Goal: Information Seeking & Learning: Learn about a topic

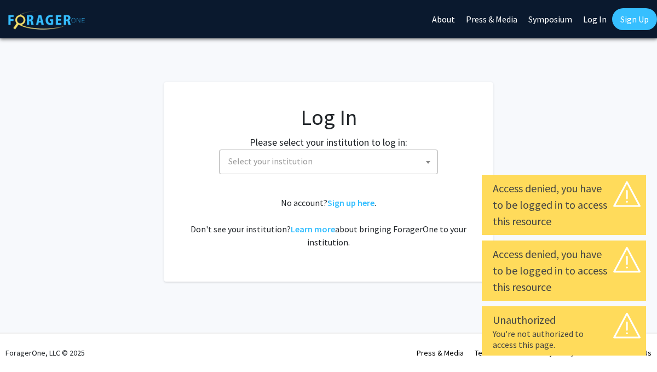
select select
click at [341, 164] on span "Select your institution" at bounding box center [330, 161] width 213 height 22
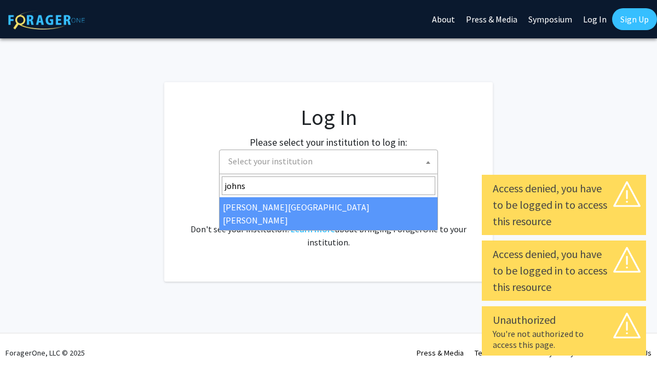
type input "johns"
select select "1"
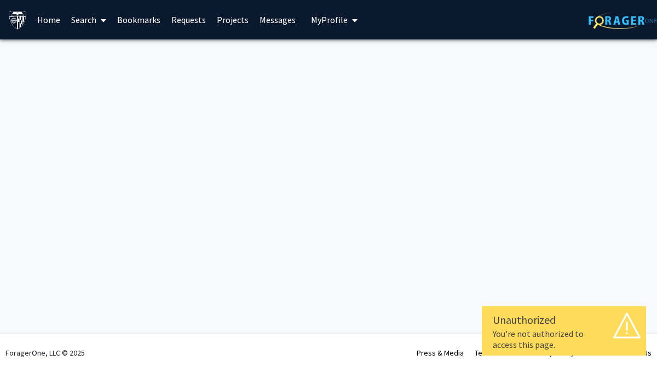
click at [48, 19] on link "Home" at bounding box center [49, 20] width 34 height 38
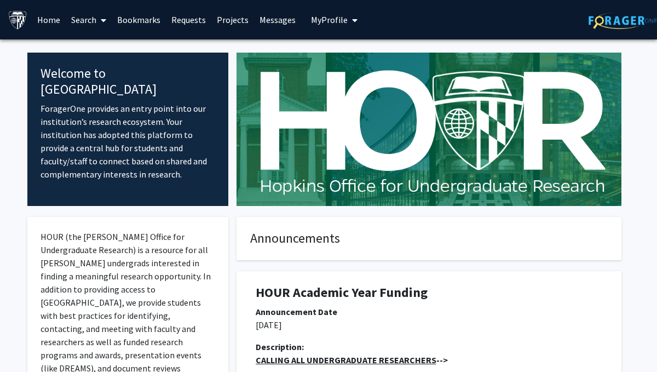
click at [150, 24] on link "Bookmarks" at bounding box center [139, 20] width 54 height 38
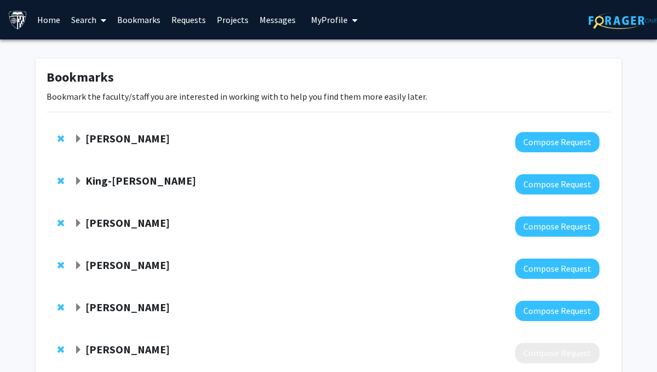
click at [93, 21] on link "Search" at bounding box center [89, 20] width 46 height 38
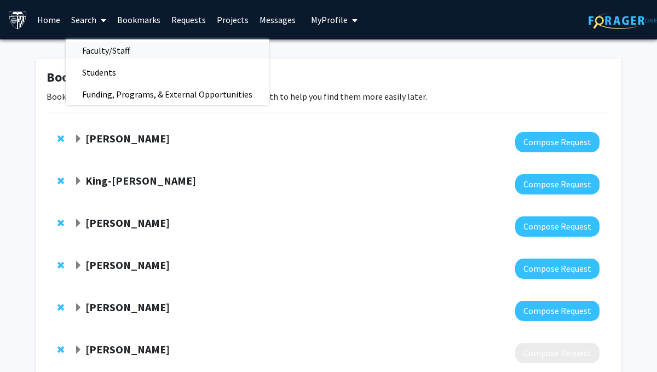
click at [103, 49] on span "Faculty/Staff" at bounding box center [106, 50] width 80 height 22
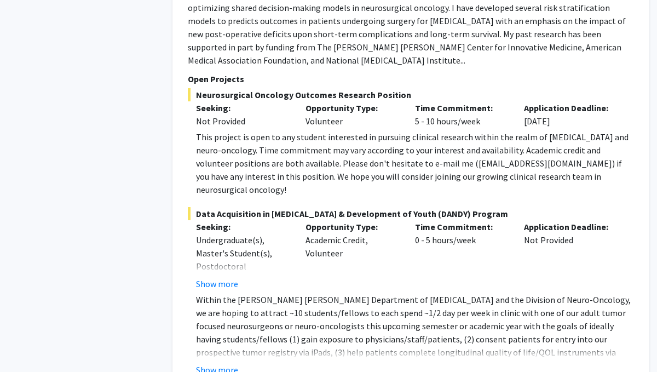
scroll to position [1272, 0]
click at [227, 362] on button "Show more" at bounding box center [217, 368] width 42 height 13
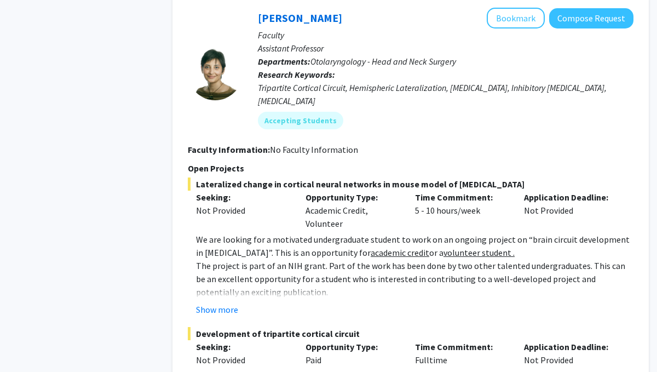
scroll to position [3120, 0]
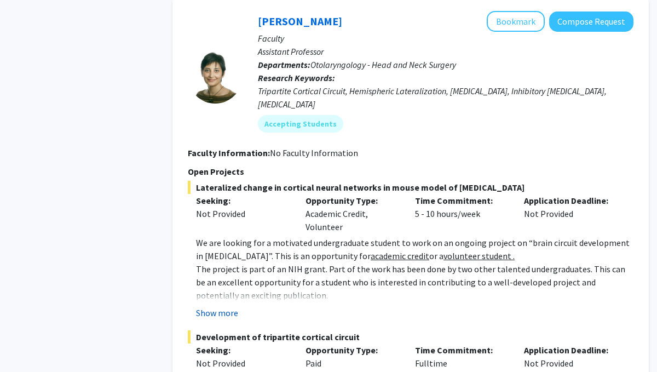
click at [223, 306] on button "Show more" at bounding box center [217, 312] width 42 height 13
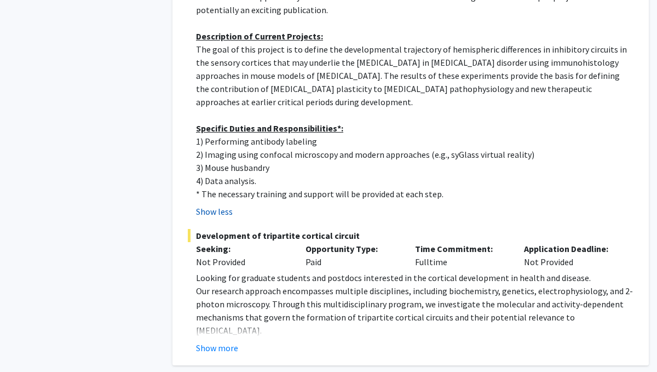
scroll to position [3417, 0]
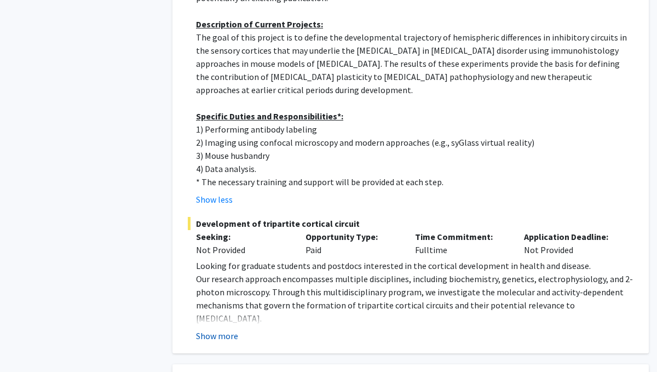
click at [223, 329] on button "Show more" at bounding box center [217, 335] width 42 height 13
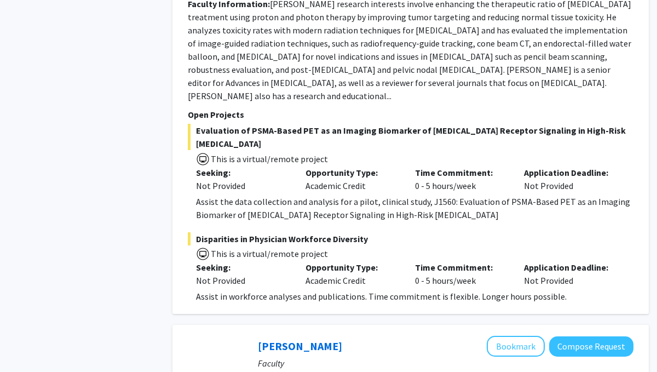
scroll to position [0, 0]
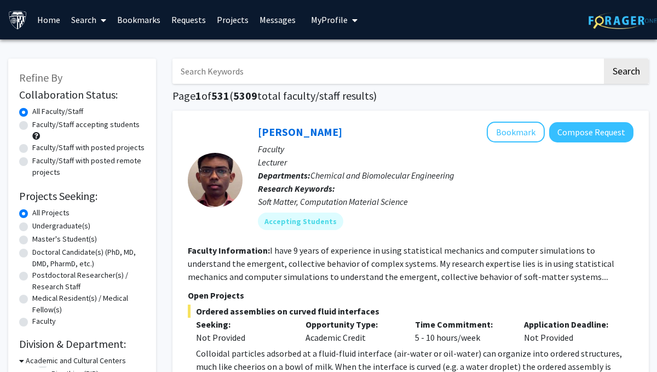
click at [141, 19] on link "Bookmarks" at bounding box center [139, 20] width 54 height 38
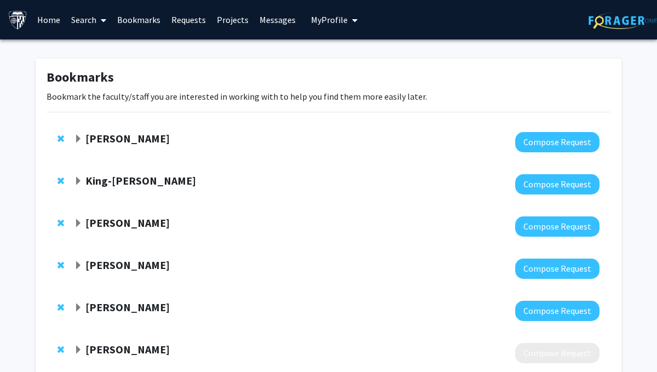
click at [118, 144] on strong "[PERSON_NAME]" at bounding box center [127, 138] width 84 height 14
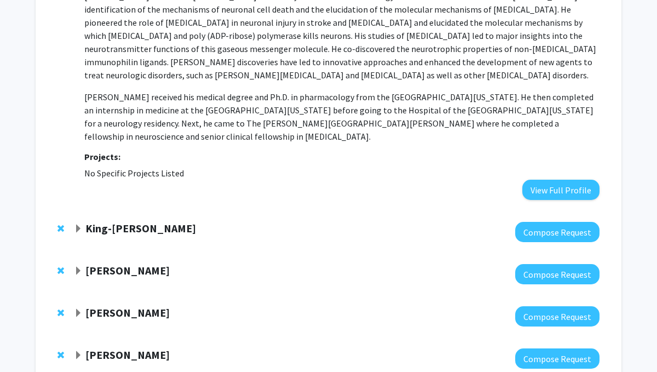
scroll to position [213, 0]
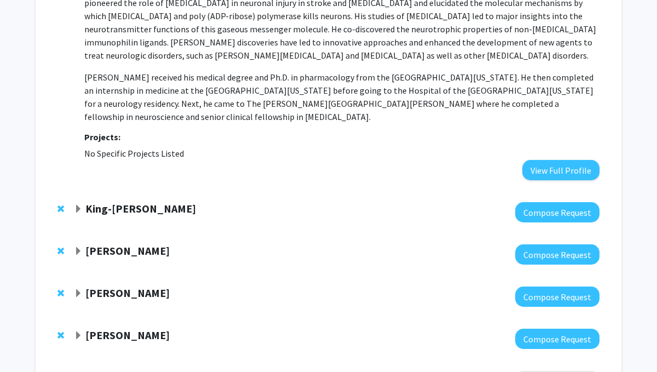
click at [113, 208] on strong "King-[PERSON_NAME]" at bounding box center [140, 208] width 111 height 14
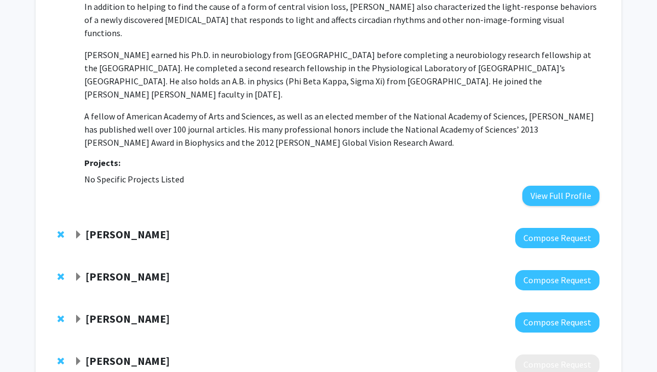
click at [113, 227] on strong "[PERSON_NAME]" at bounding box center [127, 234] width 84 height 14
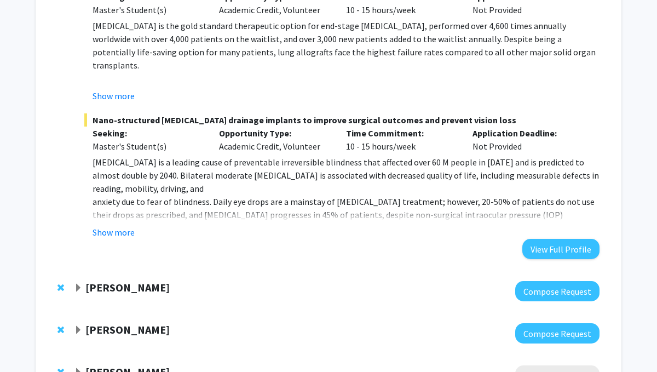
scroll to position [1446, 0]
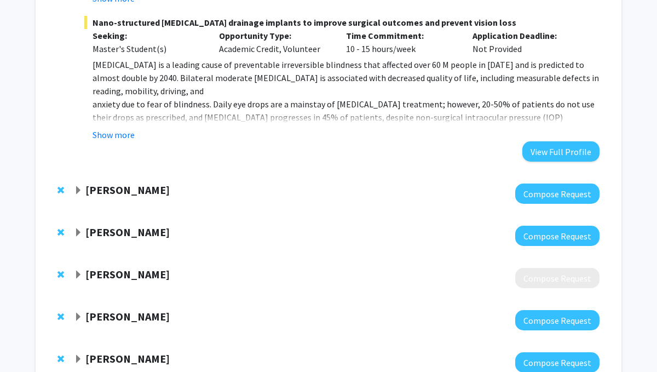
click at [127, 183] on div at bounding box center [336, 193] width 525 height 20
click at [133, 172] on div "Jeffrey Tornheim Compose Request" at bounding box center [329, 193] width 564 height 42
click at [135, 183] on strong "[PERSON_NAME]" at bounding box center [127, 190] width 84 height 14
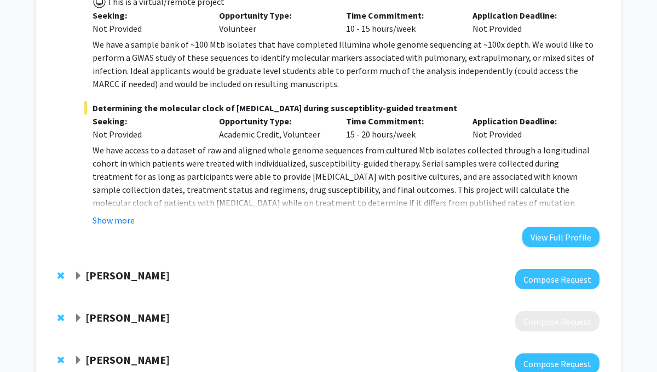
scroll to position [2116, 0]
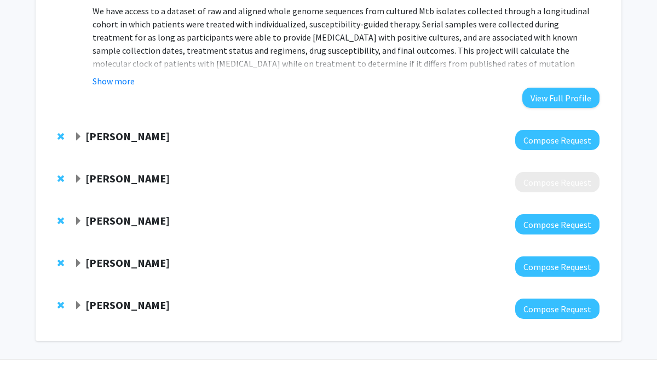
click at [137, 129] on strong "[PERSON_NAME]" at bounding box center [127, 136] width 84 height 14
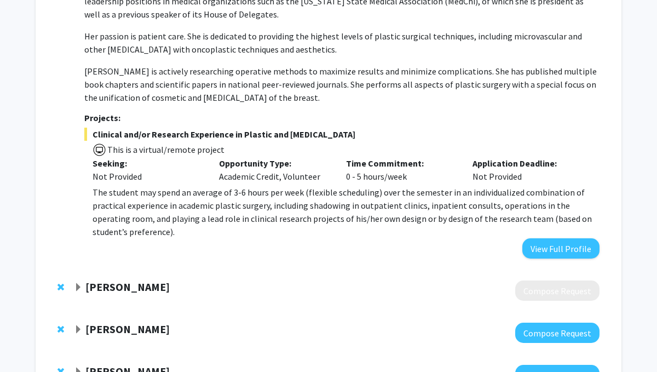
scroll to position [2415, 0]
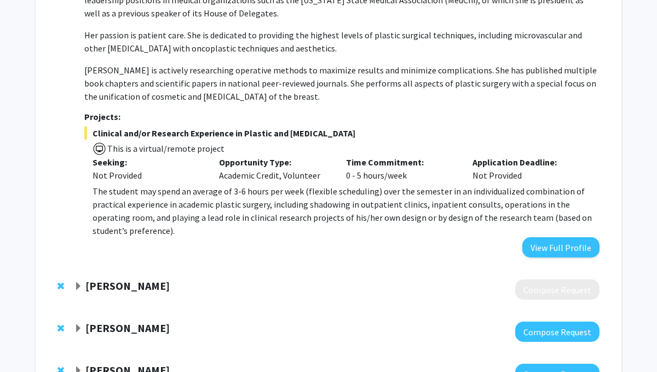
click at [109, 279] on div at bounding box center [336, 289] width 525 height 20
click at [108, 279] on strong "[PERSON_NAME]" at bounding box center [127, 286] width 84 height 14
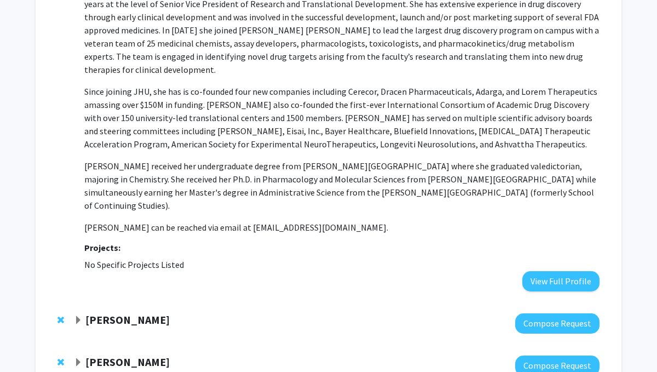
click at [108, 312] on strong "[PERSON_NAME]" at bounding box center [127, 319] width 84 height 14
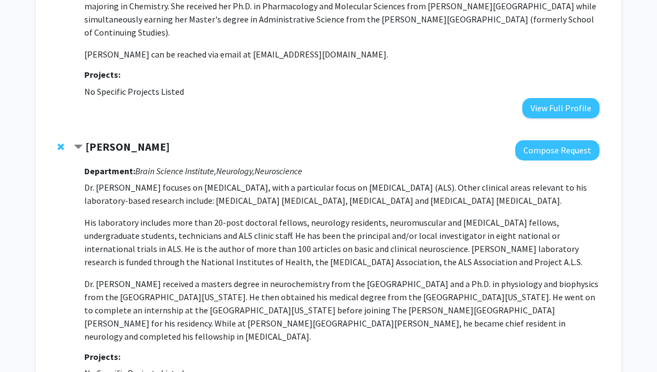
scroll to position [3095, 0]
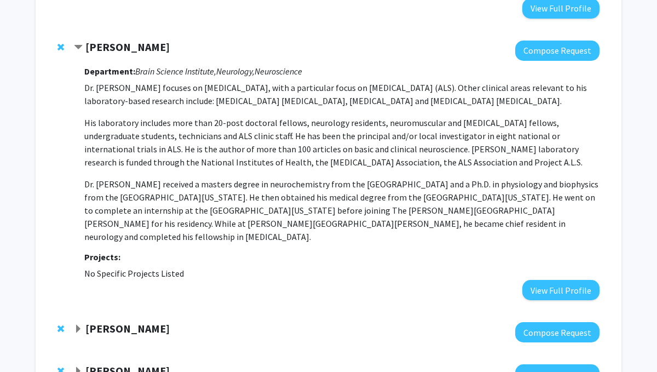
click at [108, 322] on div at bounding box center [336, 332] width 525 height 20
click at [108, 321] on strong "[PERSON_NAME]" at bounding box center [127, 328] width 84 height 14
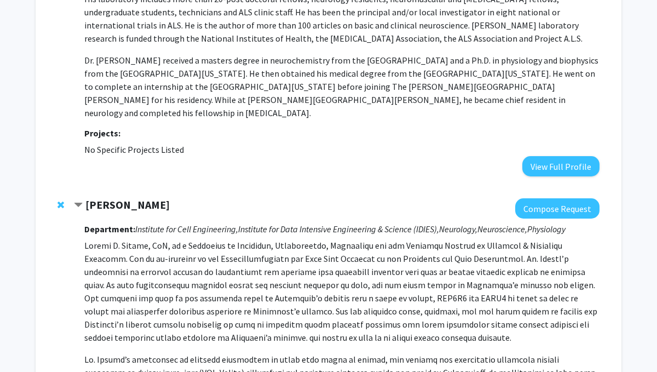
scroll to position [3465, 0]
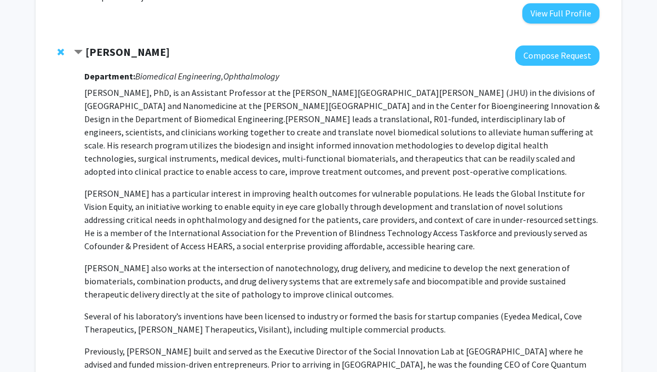
scroll to position [0, 0]
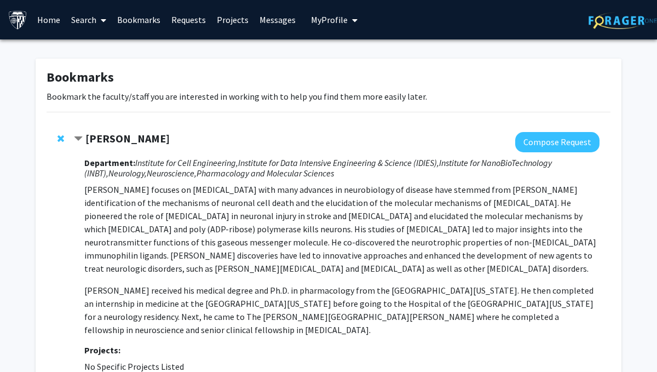
click at [330, 17] on span "My Profile" at bounding box center [329, 19] width 37 height 11
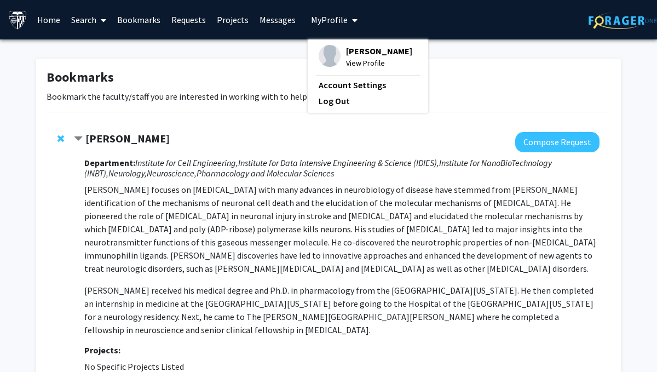
click at [329, 59] on img at bounding box center [329, 56] width 22 height 22
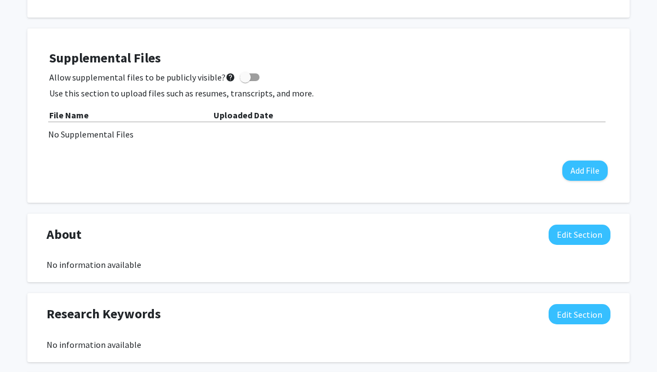
scroll to position [286, 0]
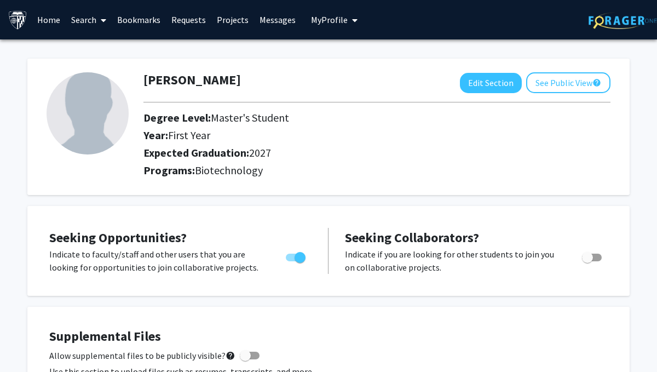
click at [98, 21] on span at bounding box center [101, 20] width 10 height 38
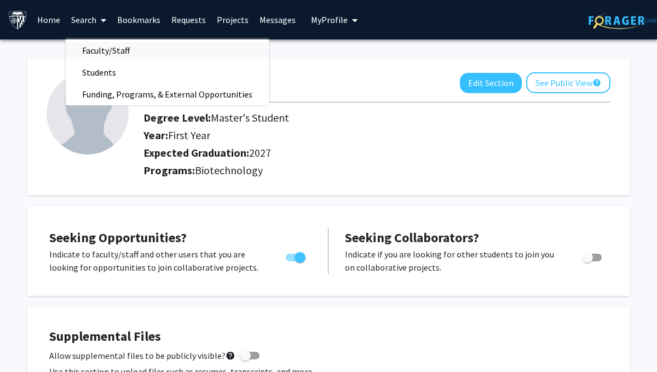
click at [104, 47] on span "Faculty/Staff" at bounding box center [106, 50] width 80 height 22
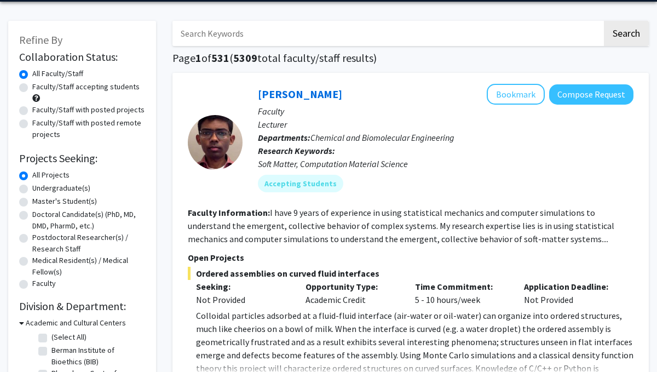
scroll to position [41, 0]
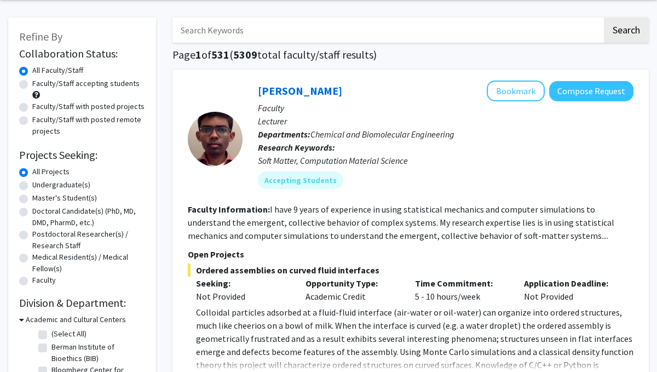
click at [115, 84] on label "Faculty/Staff accepting students" at bounding box center [85, 83] width 107 height 11
click at [39, 84] on input "Faculty/Staff accepting students" at bounding box center [35, 81] width 7 height 7
radio input "true"
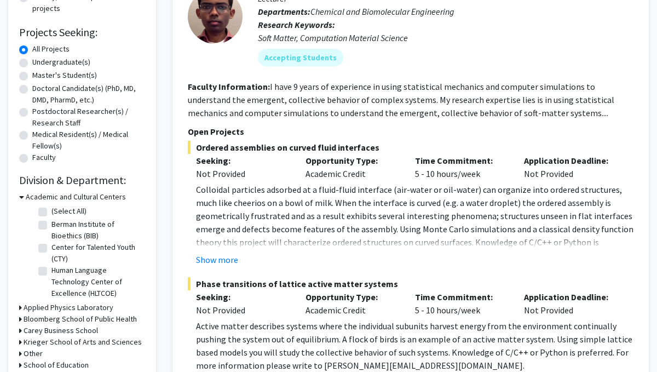
scroll to position [163, 0]
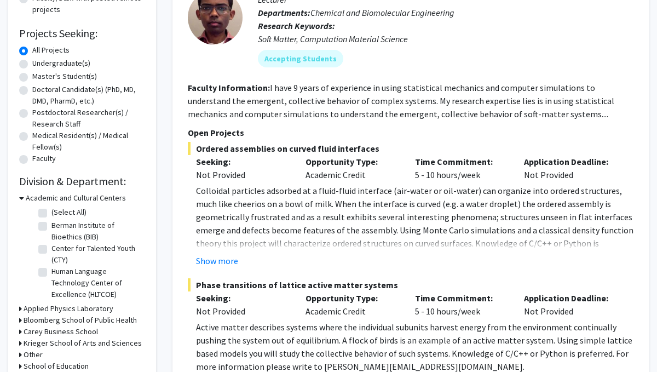
click at [78, 74] on label "Master's Student(s)" at bounding box center [64, 76] width 65 height 11
click at [39, 74] on input "Master's Student(s)" at bounding box center [35, 74] width 7 height 7
radio input "true"
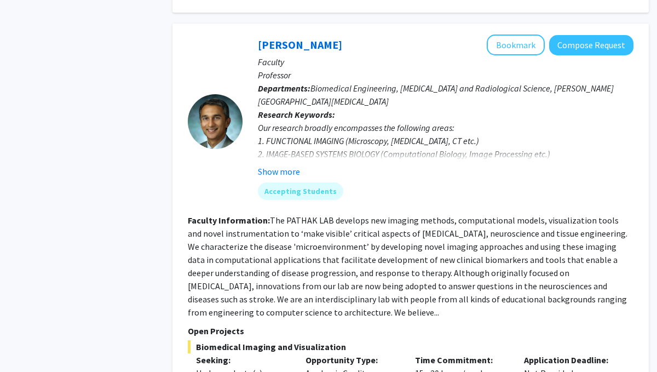
scroll to position [480, 0]
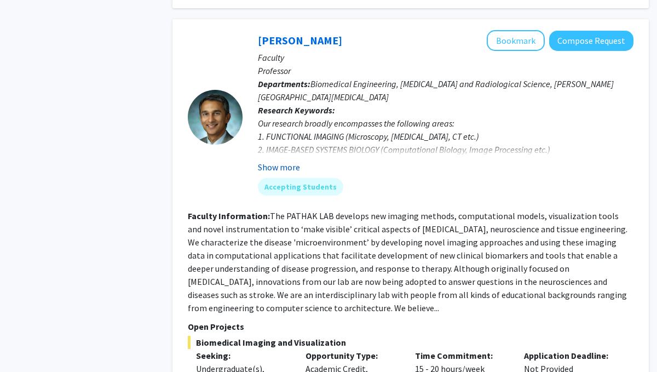
click at [289, 166] on button "Show more" at bounding box center [279, 166] width 42 height 13
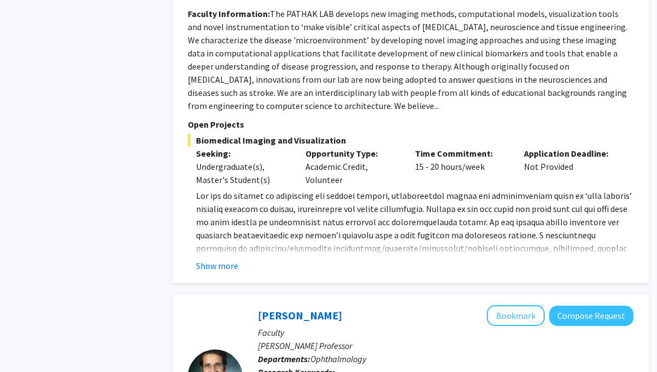
scroll to position [710, 0]
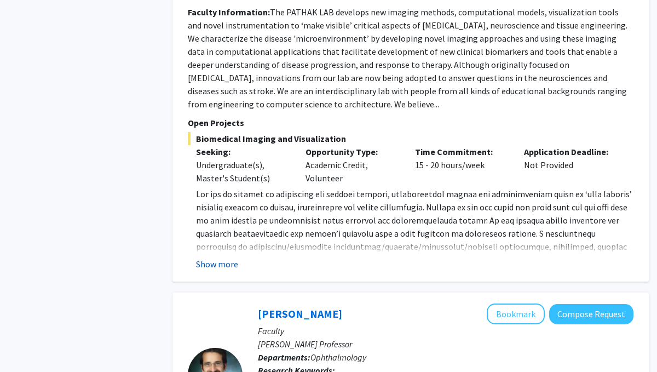
click at [232, 262] on button "Show more" at bounding box center [217, 263] width 42 height 13
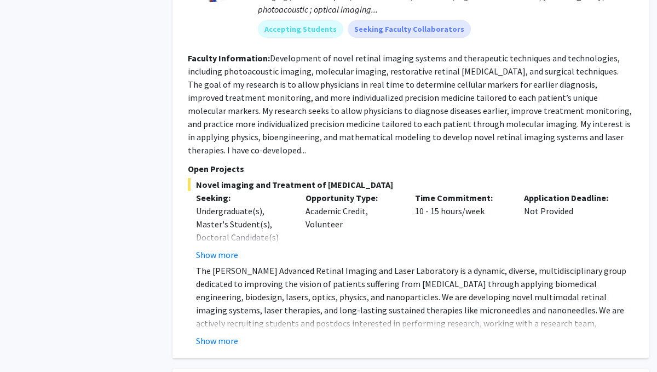
scroll to position [1177, 0]
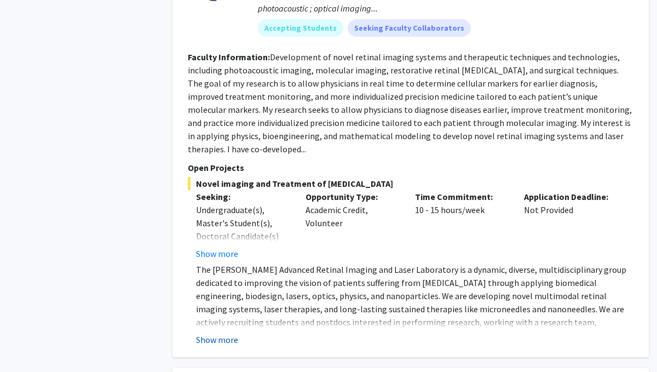
click at [221, 333] on button "Show more" at bounding box center [217, 339] width 42 height 13
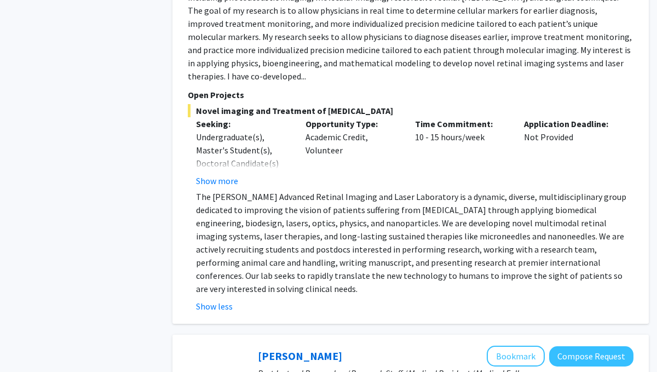
scroll to position [1251, 0]
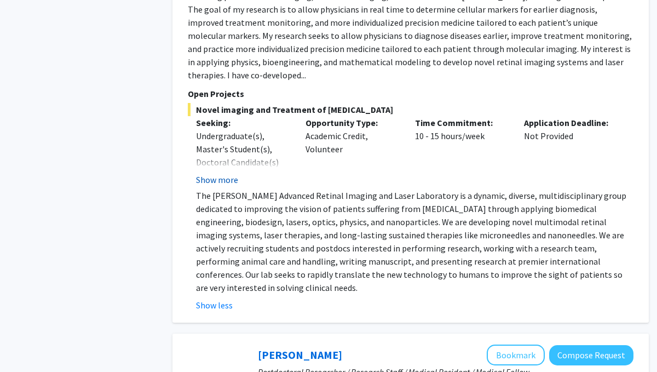
click at [224, 173] on button "Show more" at bounding box center [217, 179] width 42 height 13
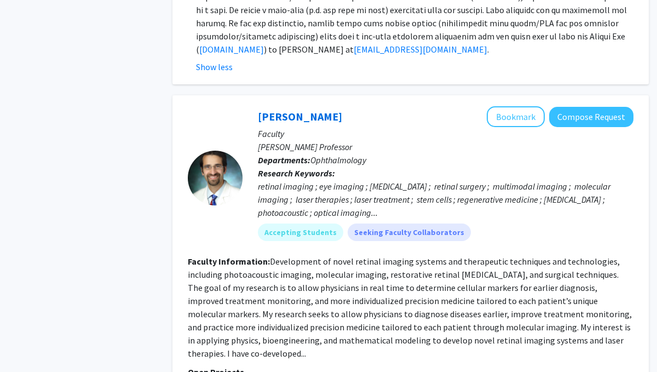
scroll to position [983, 0]
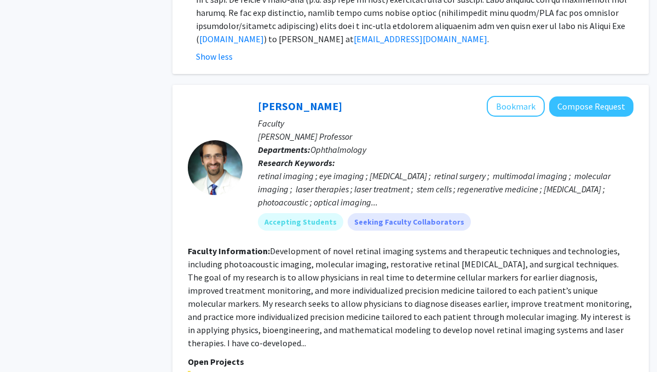
click at [264, 107] on link "[PERSON_NAME]" at bounding box center [300, 106] width 84 height 14
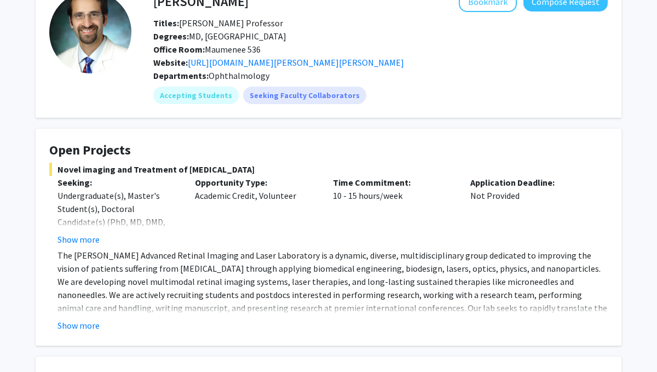
scroll to position [69, 0]
click at [334, 62] on link "[URL][DOMAIN_NAME][PERSON_NAME][PERSON_NAME]" at bounding box center [296, 62] width 216 height 11
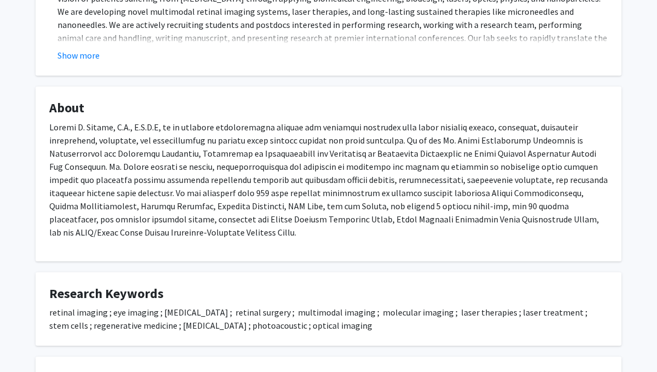
scroll to position [0, 0]
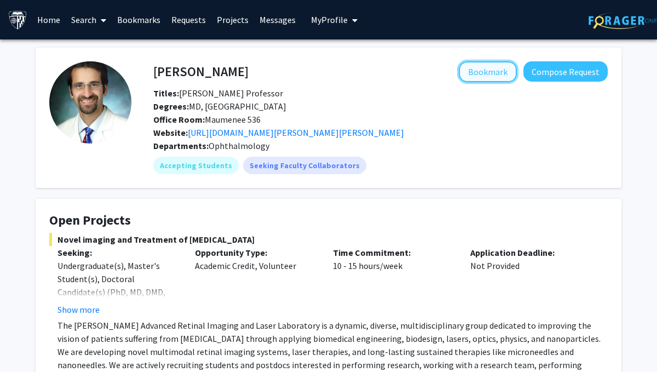
click at [488, 71] on button "Bookmark" at bounding box center [488, 71] width 58 height 21
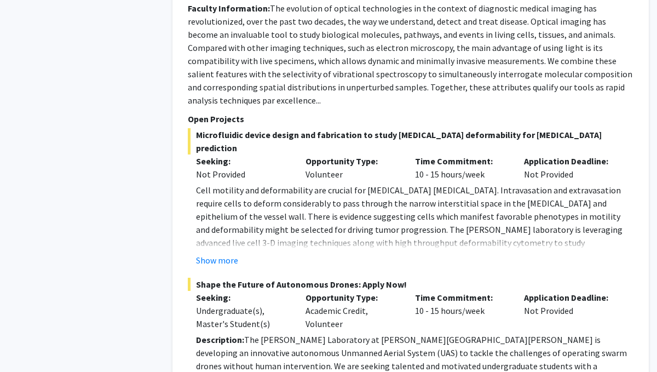
scroll to position [4998, 0]
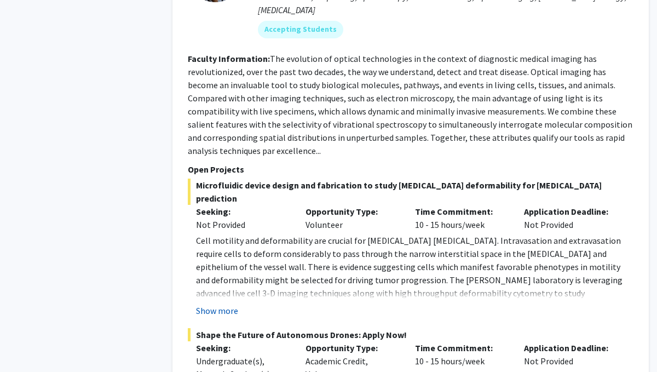
scroll to position [5383, 0]
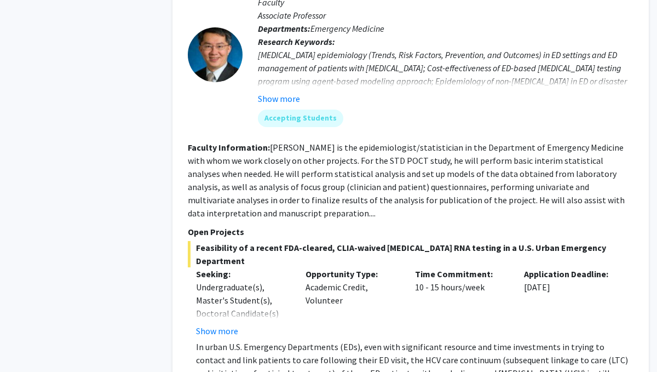
scroll to position [1036, 0]
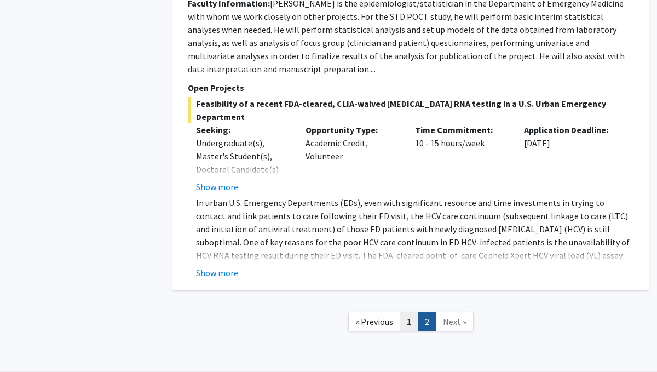
click at [411, 312] on link "1" at bounding box center [408, 321] width 19 height 19
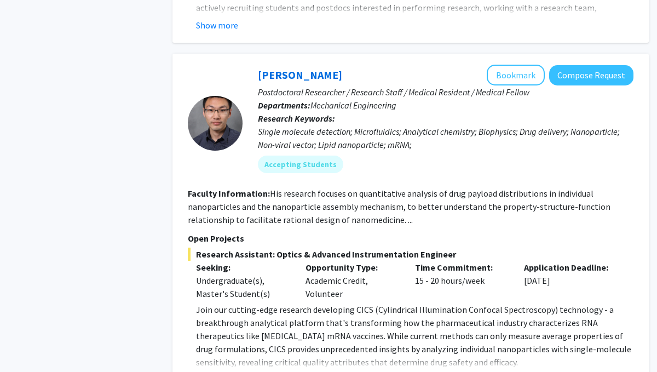
scroll to position [1398, 0]
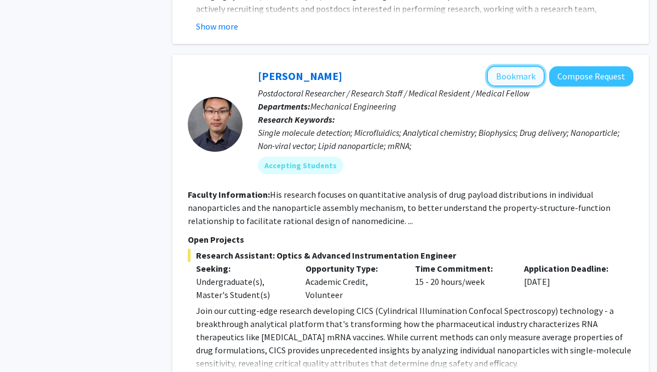
click at [524, 66] on button "Bookmark" at bounding box center [515, 76] width 58 height 21
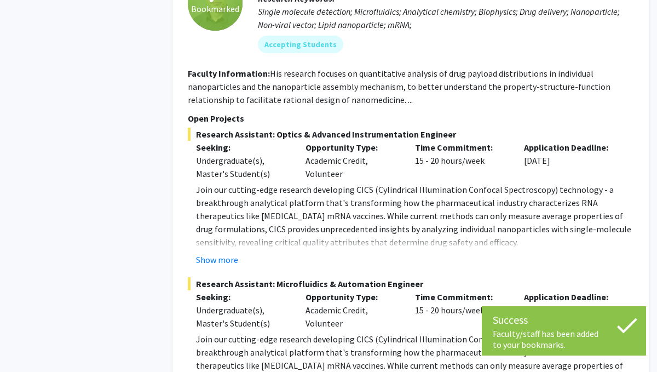
scroll to position [1522, 0]
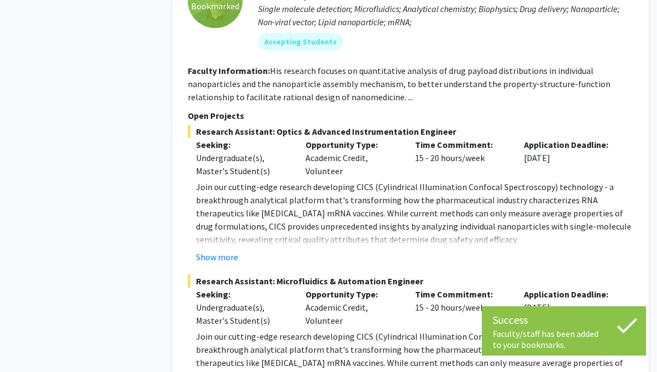
click at [220, 234] on fg-read-more "Join our cutting-edge research developing CICS (Cylindrical Illumination Confoc…" at bounding box center [410, 221] width 445 height 83
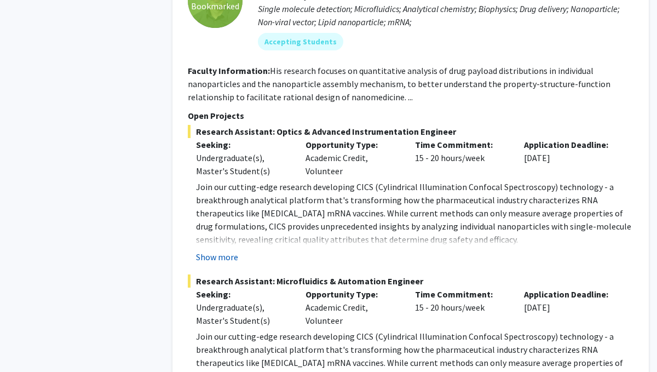
click at [225, 250] on button "Show more" at bounding box center [217, 256] width 42 height 13
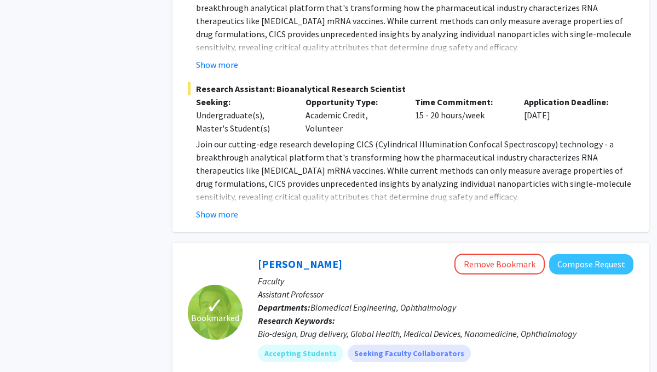
scroll to position [2219, 0]
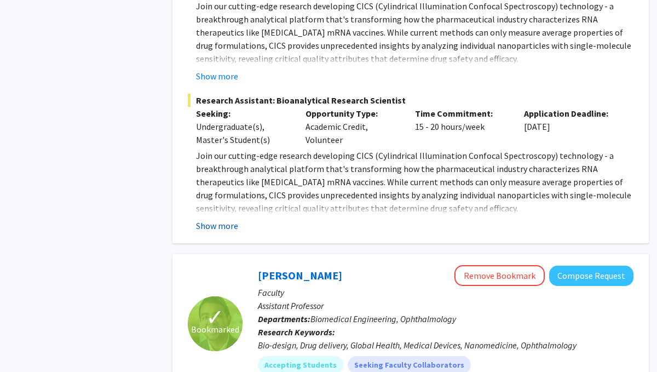
click at [224, 219] on button "Show more" at bounding box center [217, 225] width 42 height 13
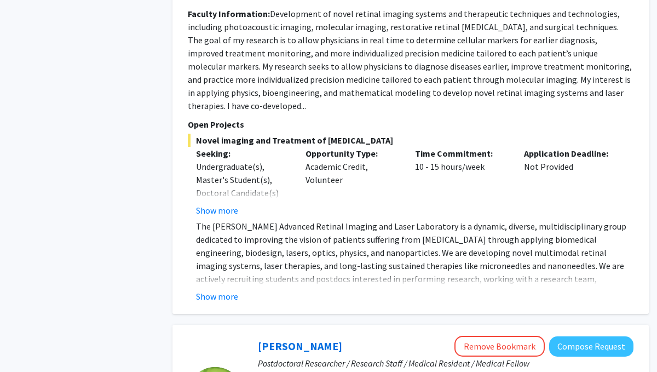
scroll to position [1126, 0]
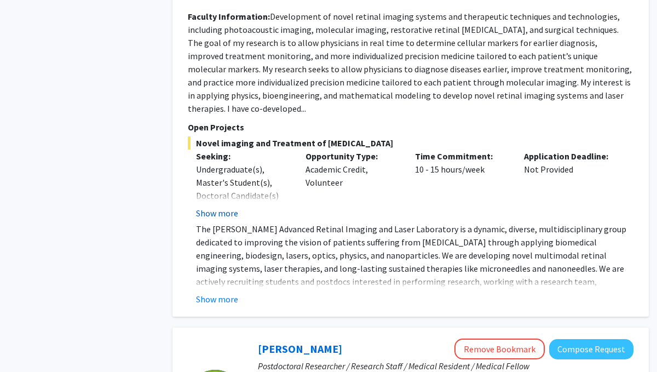
click at [220, 206] on button "Show more" at bounding box center [217, 212] width 42 height 13
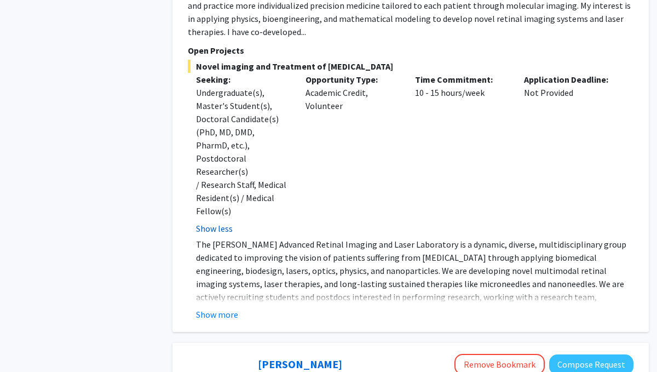
scroll to position [1205, 0]
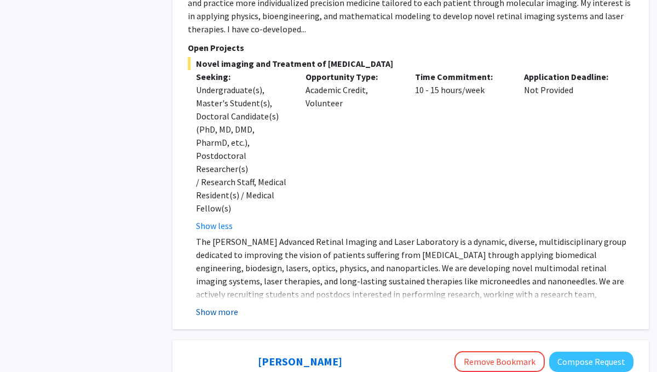
click at [224, 305] on button "Show more" at bounding box center [217, 311] width 42 height 13
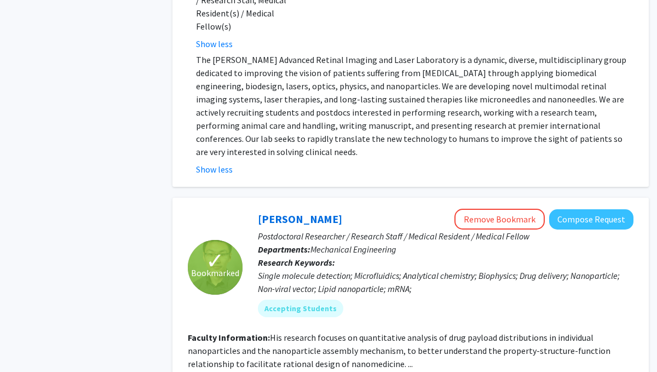
scroll to position [1461, 0]
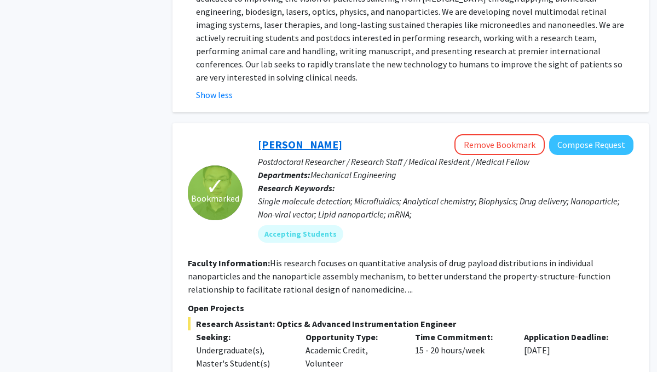
click at [283, 137] on link "[PERSON_NAME]" at bounding box center [300, 144] width 84 height 14
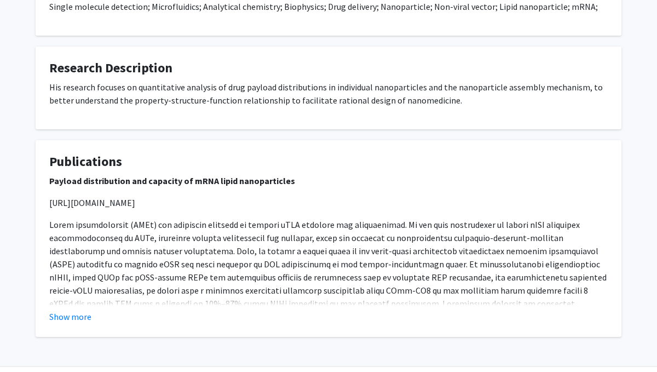
scroll to position [850, 0]
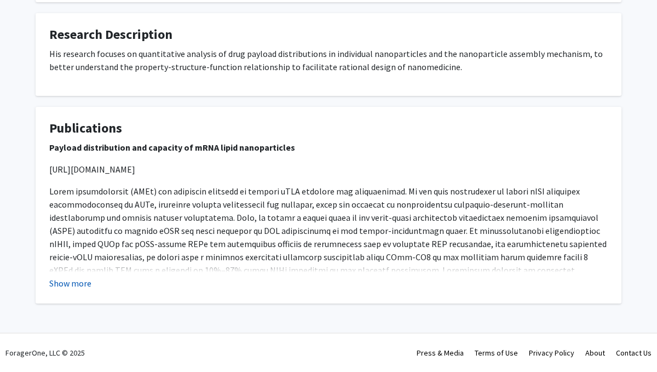
click at [68, 284] on button "Show more" at bounding box center [70, 282] width 42 height 13
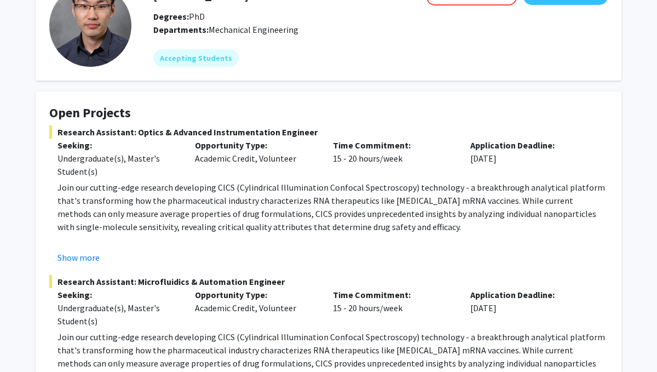
scroll to position [87, 0]
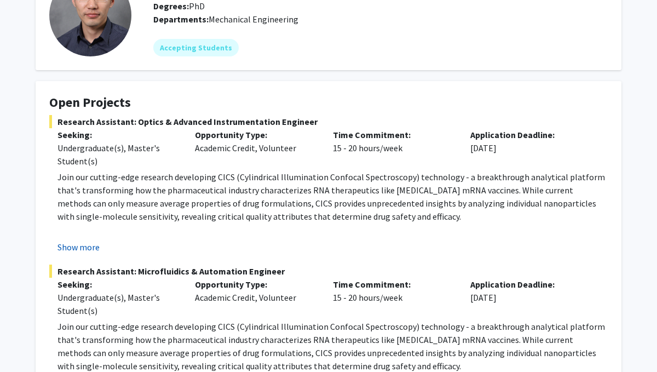
click at [84, 251] on button "Show more" at bounding box center [78, 246] width 42 height 13
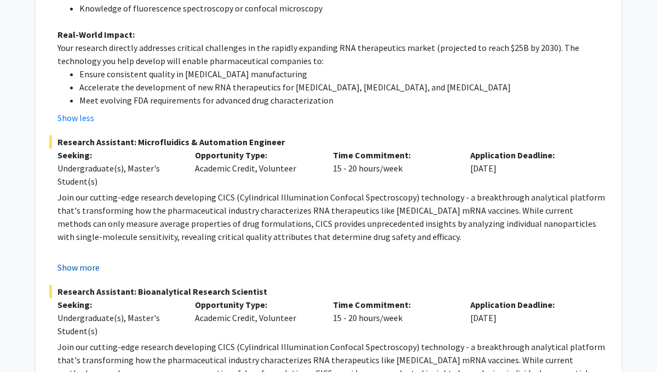
click at [92, 260] on button "Show more" at bounding box center [78, 266] width 42 height 13
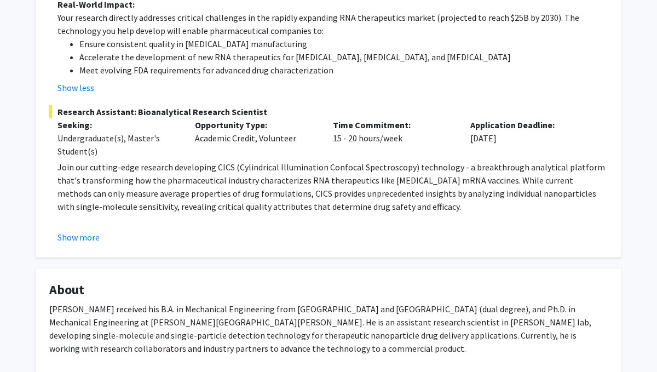
scroll to position [1104, 0]
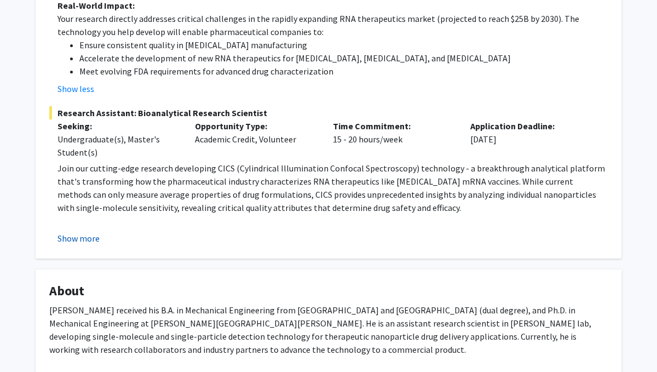
click at [88, 231] on button "Show more" at bounding box center [78, 237] width 42 height 13
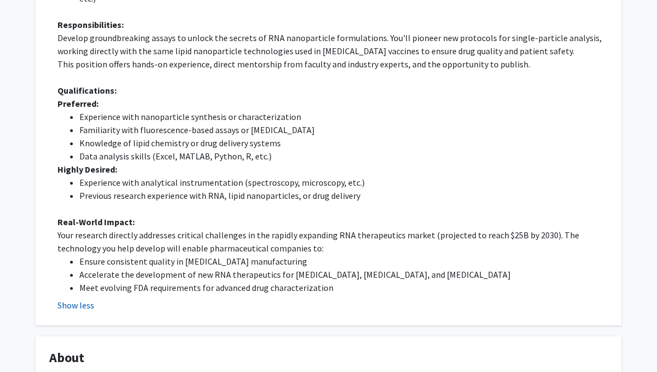
scroll to position [1408, 0]
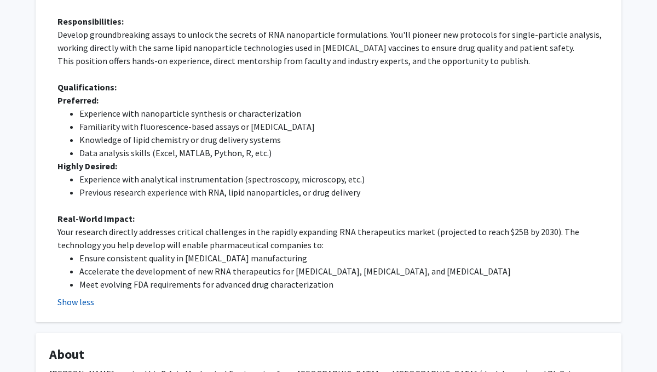
click at [84, 295] on button "Show less" at bounding box center [75, 301] width 37 height 13
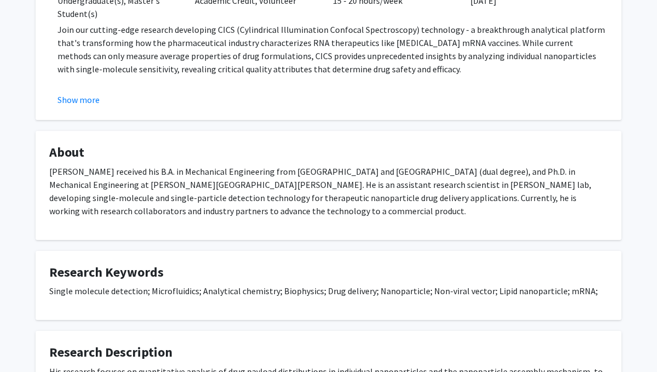
scroll to position [1170, 0]
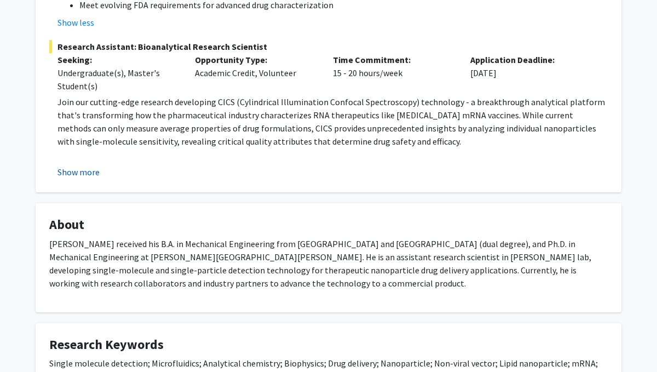
click at [91, 165] on button "Show more" at bounding box center [78, 171] width 42 height 13
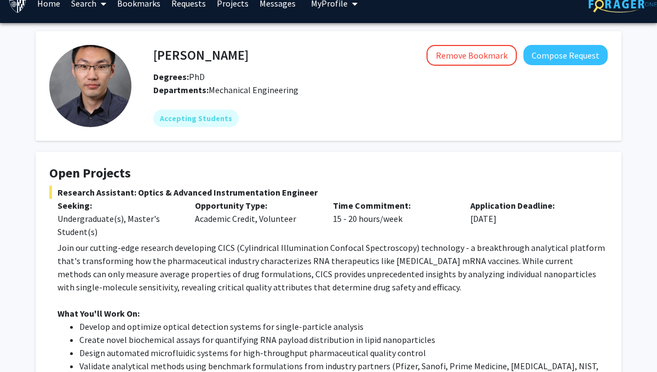
scroll to position [19, 0]
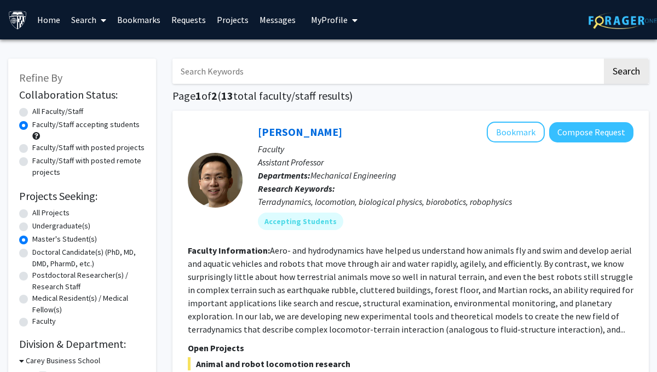
scroll to position [65, 0]
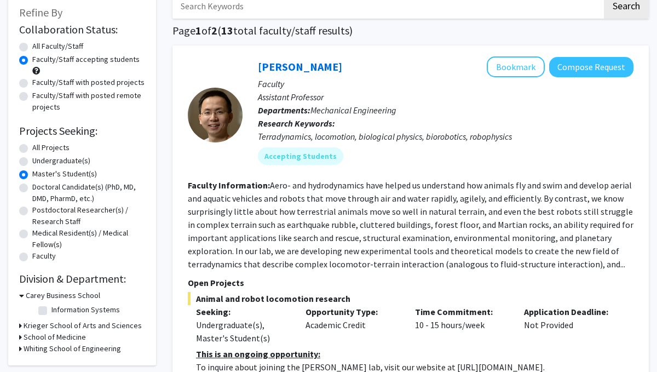
click at [82, 172] on label "Master's Student(s)" at bounding box center [64, 173] width 65 height 11
click at [39, 172] on input "Master's Student(s)" at bounding box center [35, 171] width 7 height 7
click at [32, 148] on label "All Projects" at bounding box center [50, 147] width 37 height 11
click at [32, 148] on input "All Projects" at bounding box center [35, 145] width 7 height 7
radio input "true"
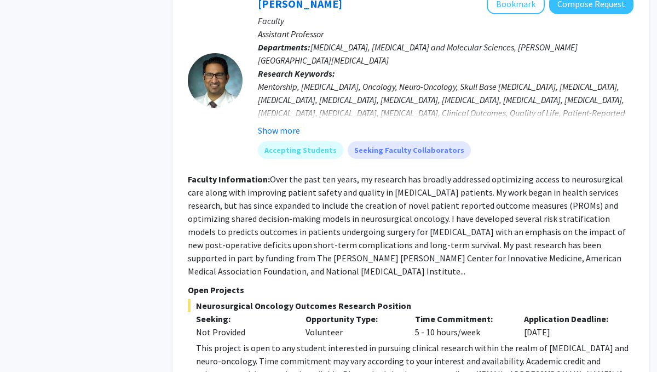
scroll to position [1065, 0]
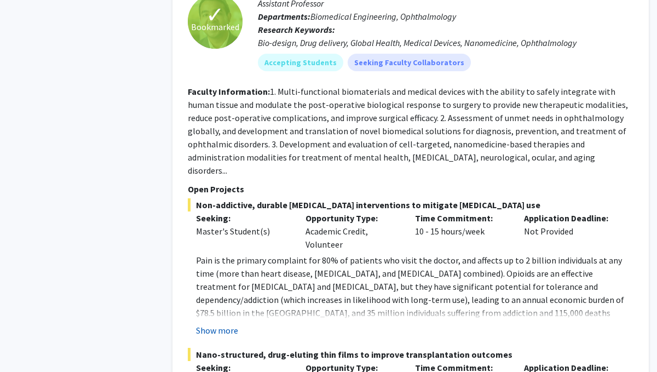
click at [230, 323] on button "Show more" at bounding box center [217, 329] width 42 height 13
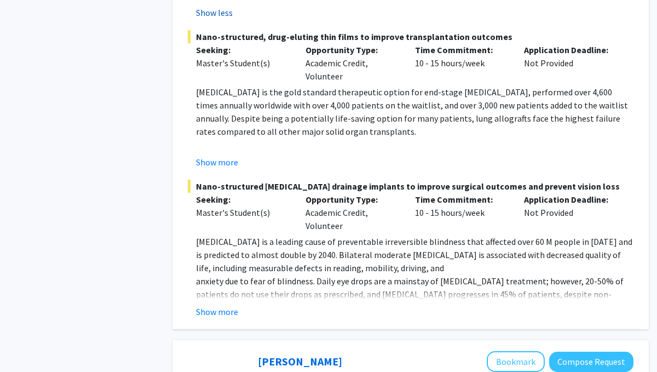
scroll to position [2163, 0]
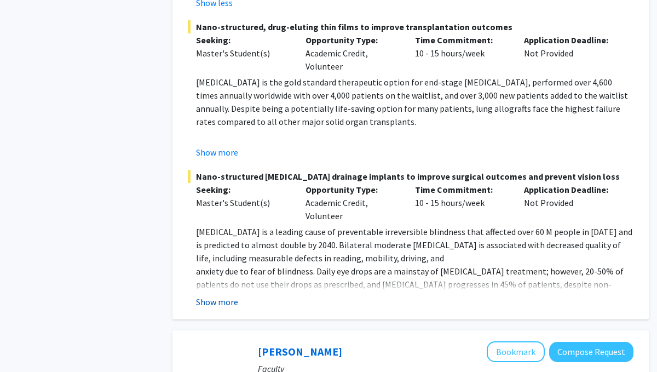
click at [225, 295] on button "Show more" at bounding box center [217, 301] width 42 height 13
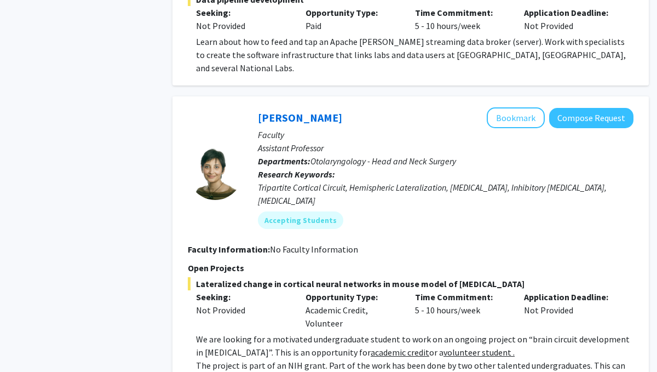
scroll to position [3172, 0]
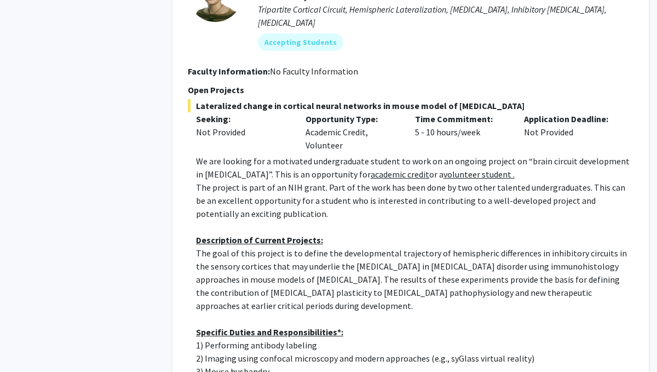
scroll to position [3348, 0]
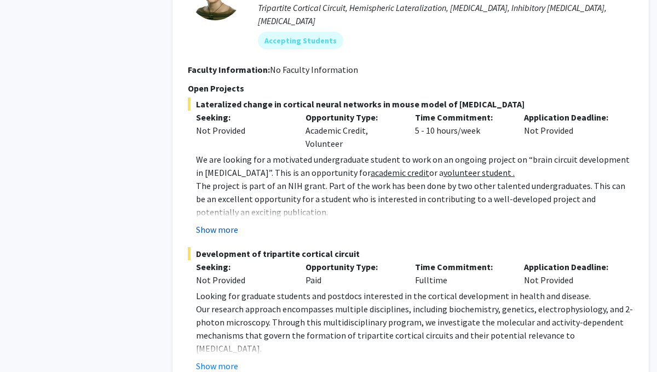
click at [233, 223] on button "Show more" at bounding box center [217, 229] width 42 height 13
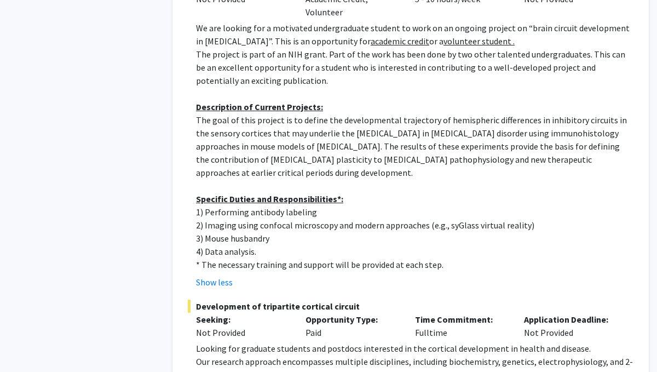
scroll to position [3484, 0]
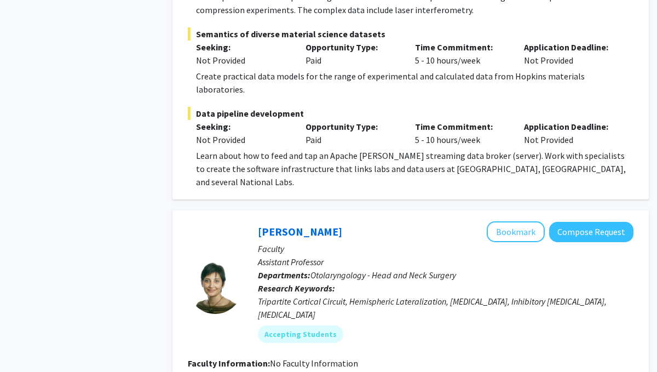
scroll to position [3045, 0]
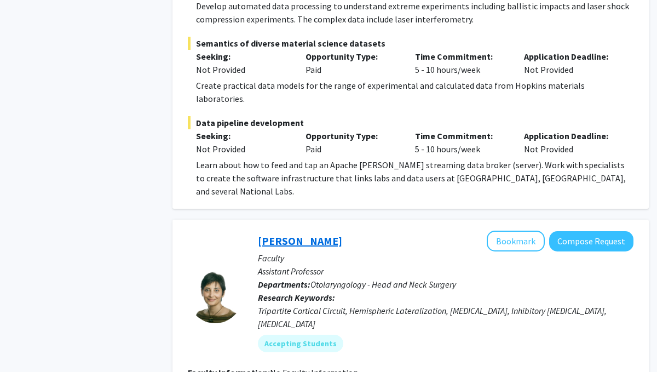
click at [285, 234] on link "[PERSON_NAME]" at bounding box center [300, 241] width 84 height 14
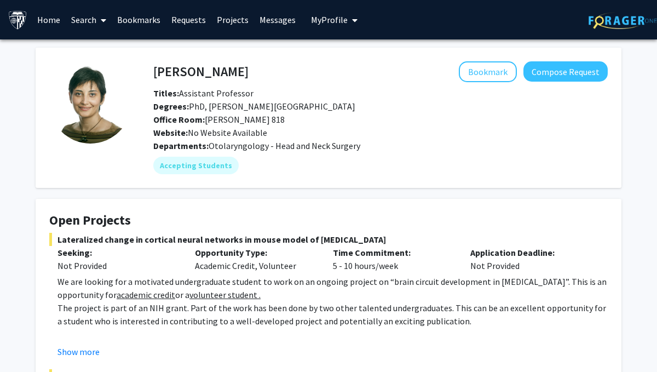
click at [210, 68] on h4 "[PERSON_NAME]" at bounding box center [200, 71] width 95 height 20
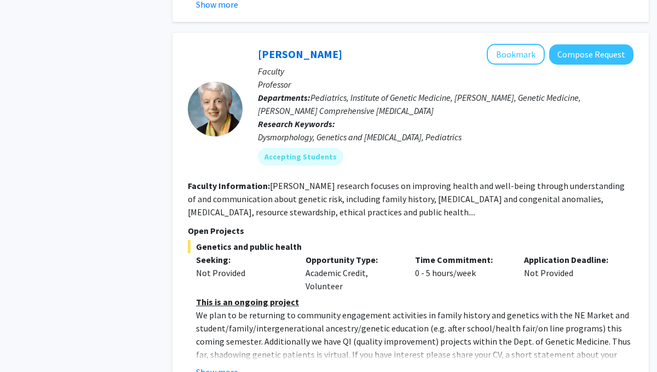
scroll to position [4030, 0]
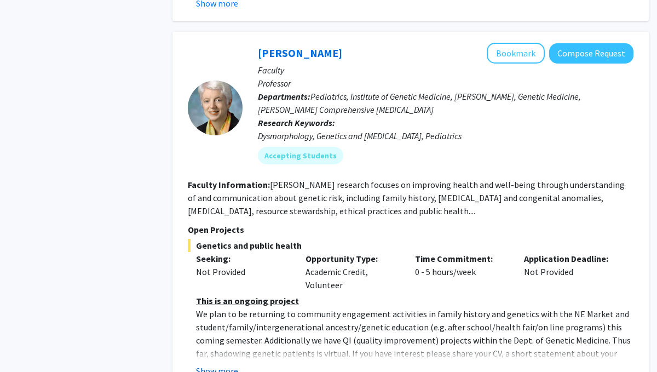
click at [217, 364] on button "Show more" at bounding box center [217, 370] width 42 height 13
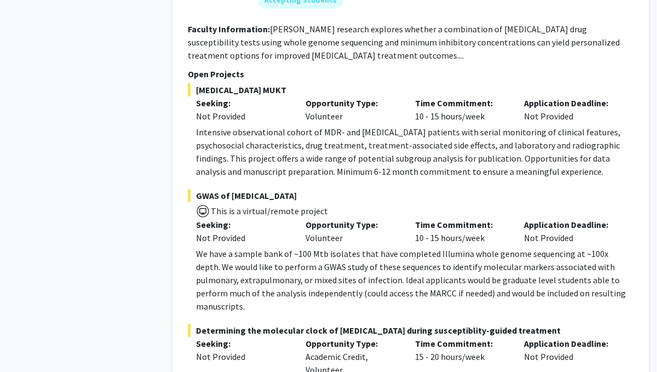
scroll to position [5246, 0]
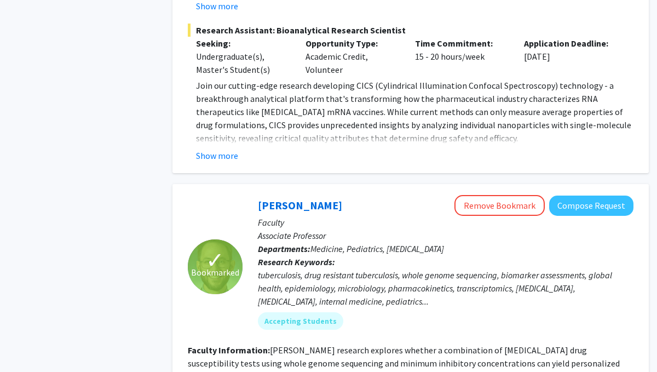
scroll to position [4915, 0]
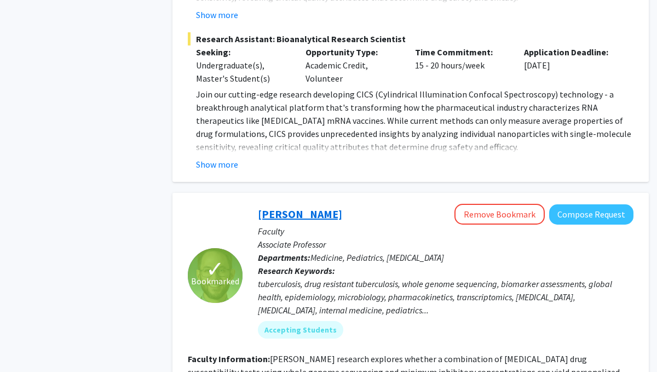
click at [308, 207] on link "[PERSON_NAME]" at bounding box center [300, 214] width 84 height 14
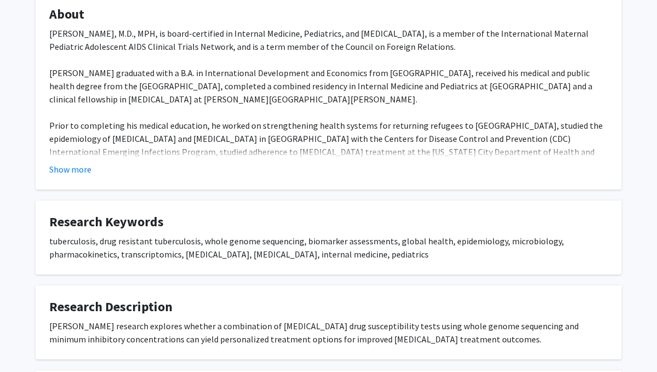
scroll to position [866, 0]
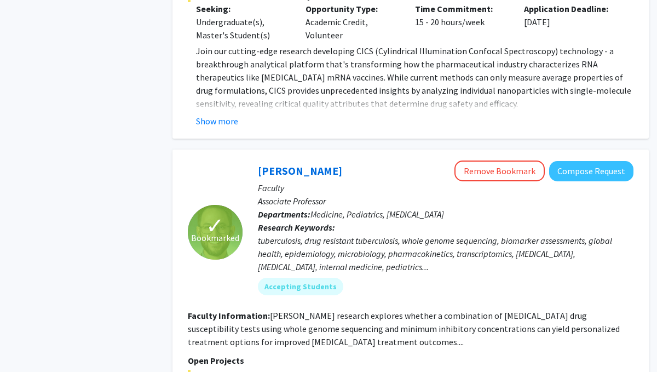
scroll to position [5309, 0]
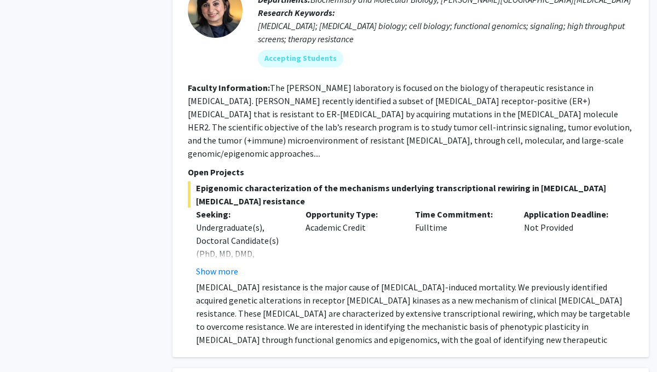
scroll to position [2679, 0]
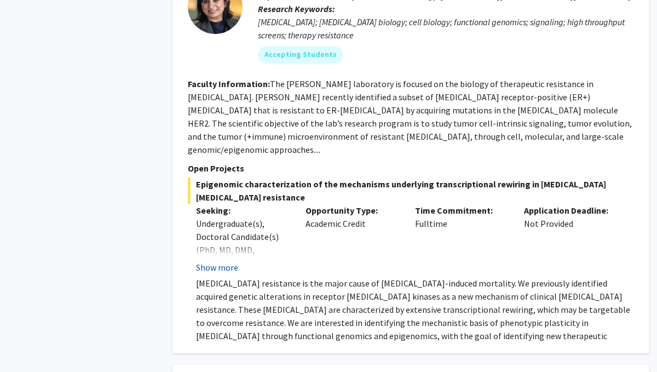
click at [227, 260] on button "Show more" at bounding box center [217, 266] width 42 height 13
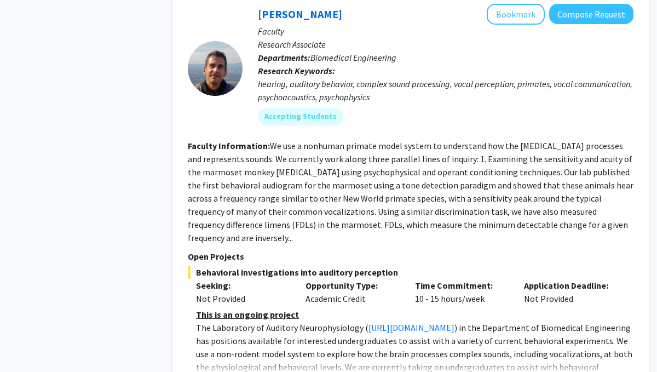
scroll to position [3133, 0]
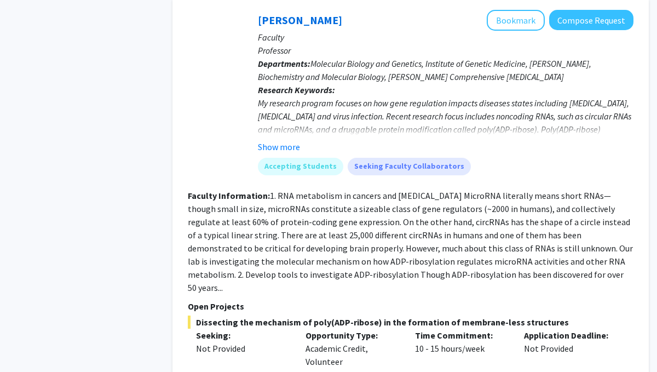
scroll to position [4128, 0]
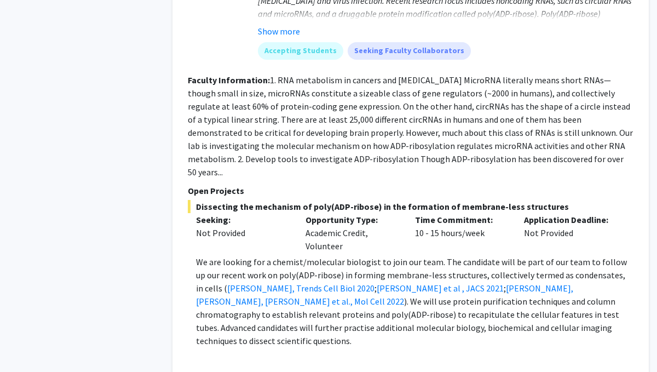
scroll to position [4242, 0]
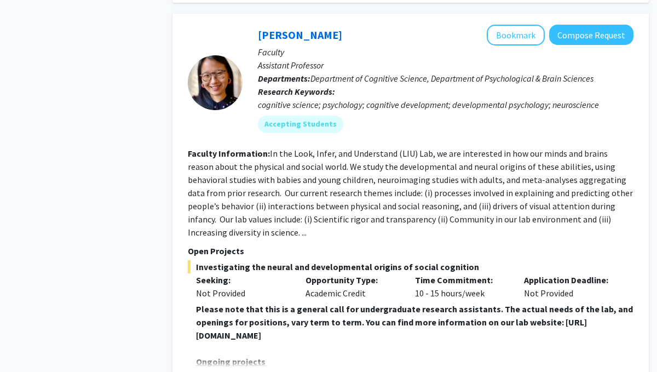
scroll to position [2145, 0]
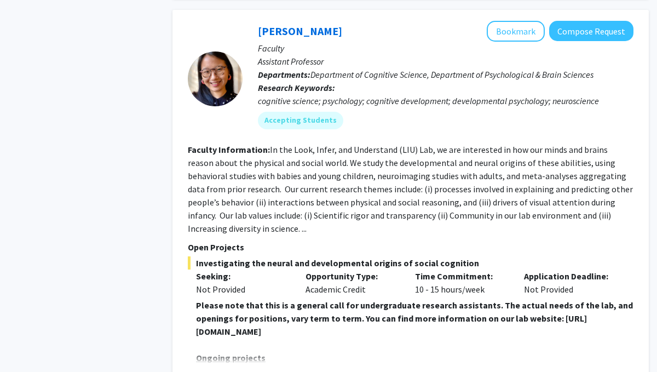
click at [232, 368] on button "Show more" at bounding box center [217, 374] width 42 height 13
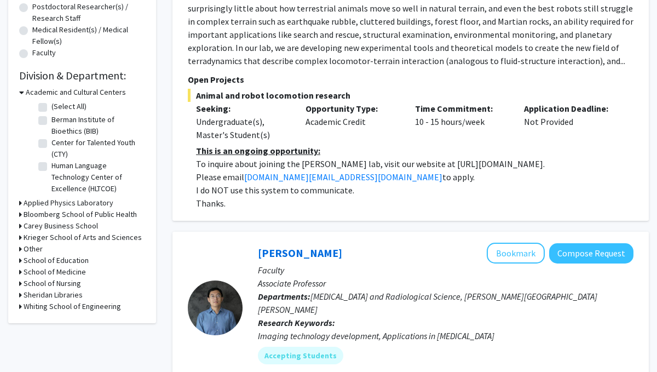
scroll to position [274, 0]
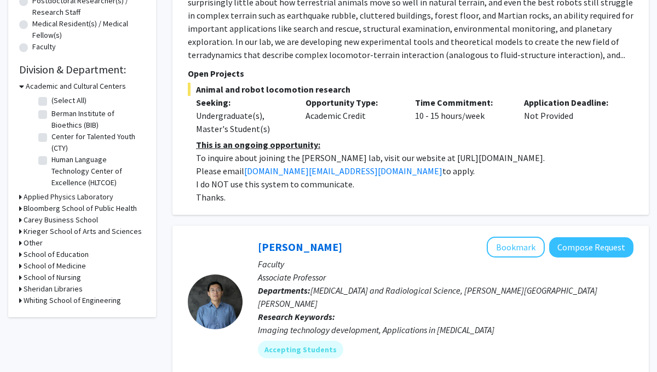
click at [60, 267] on h3 "School of Medicine" at bounding box center [55, 265] width 62 height 11
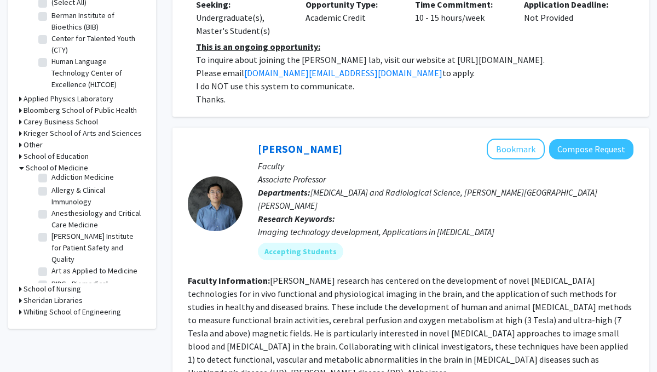
scroll to position [0, 0]
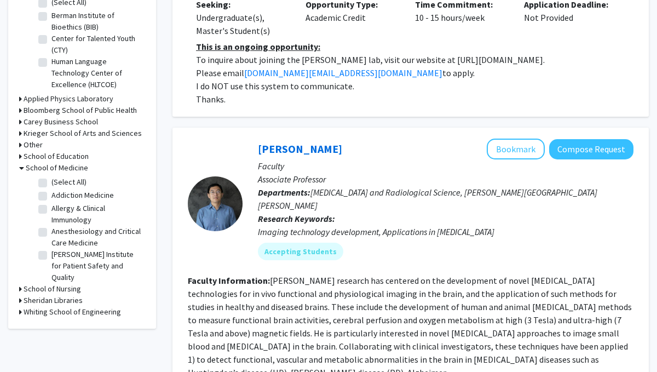
click at [71, 182] on label "(Select All)" at bounding box center [68, 181] width 35 height 11
click at [59, 182] on input "(Select All)" at bounding box center [54, 179] width 7 height 7
checkbox input "true"
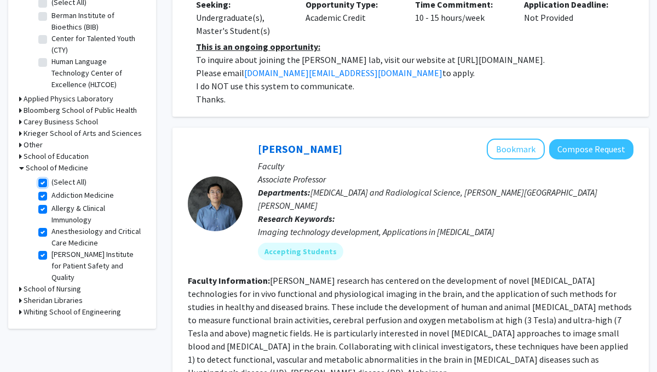
checkbox input "true"
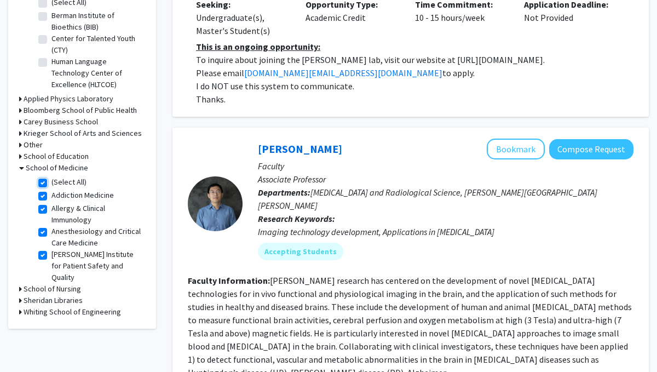
checkbox input "true"
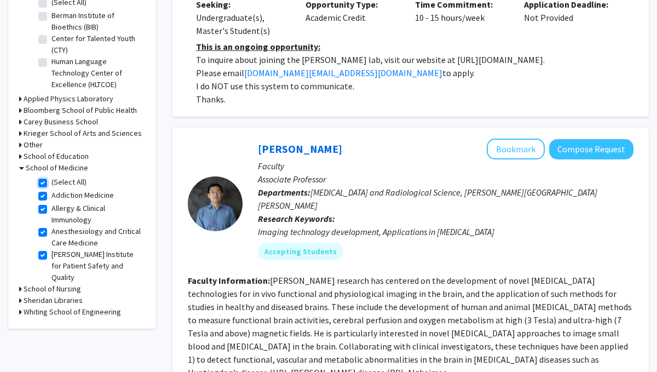
checkbox input "true"
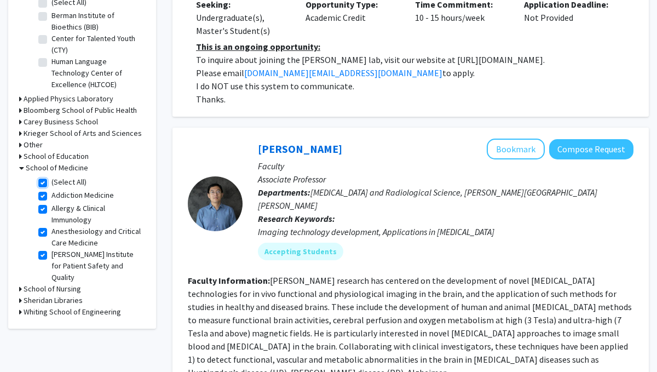
checkbox input "true"
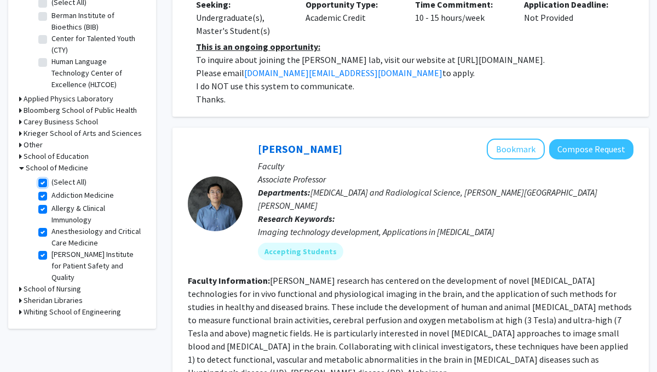
checkbox input "true"
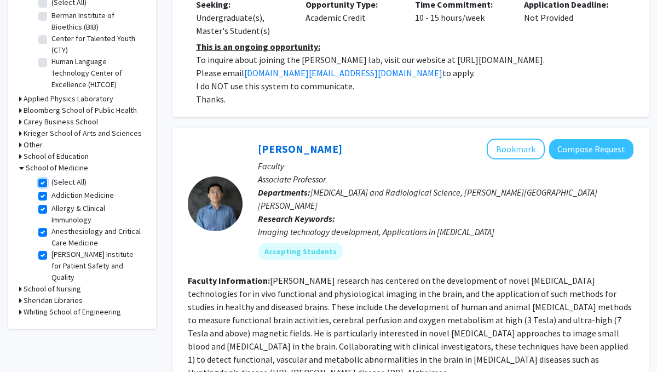
checkbox input "true"
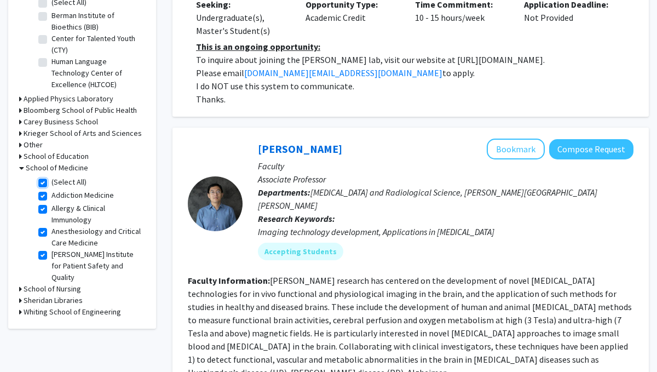
checkbox input "true"
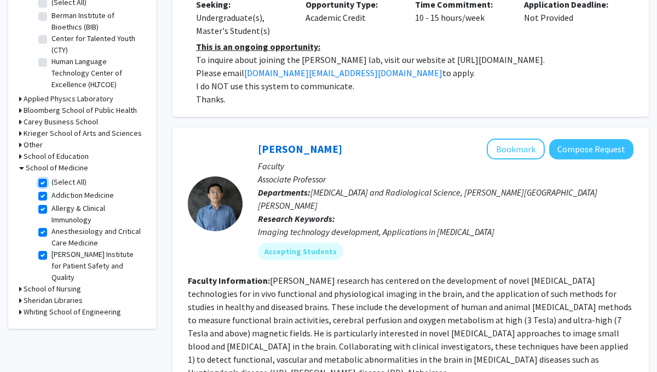
checkbox input "true"
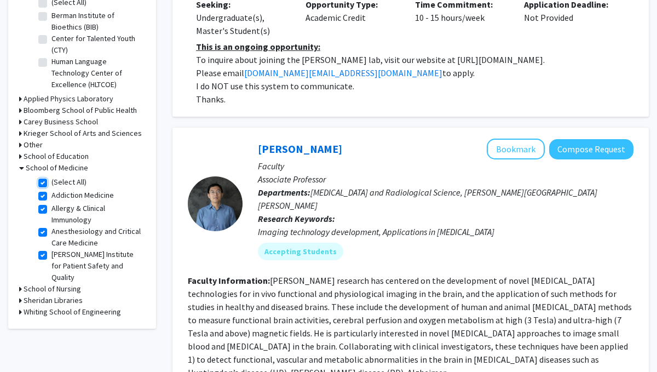
checkbox input "true"
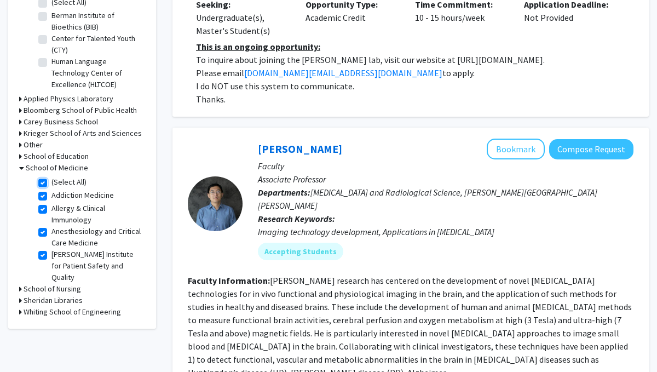
checkbox input "true"
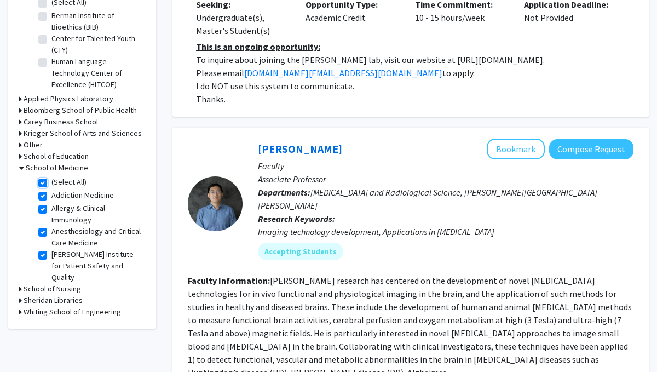
checkbox input "true"
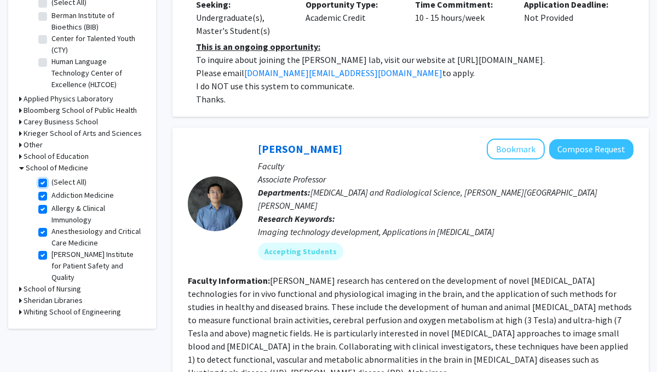
checkbox input "true"
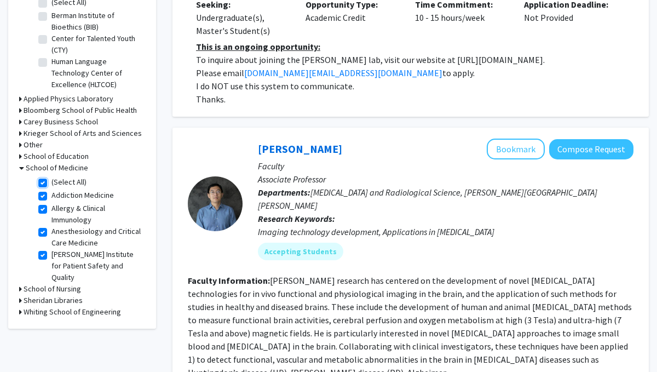
checkbox input "true"
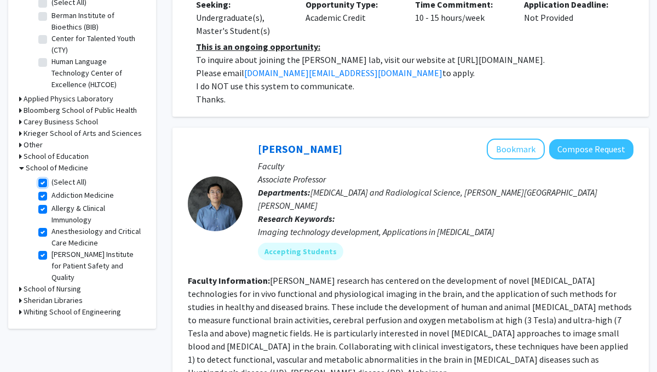
checkbox input "true"
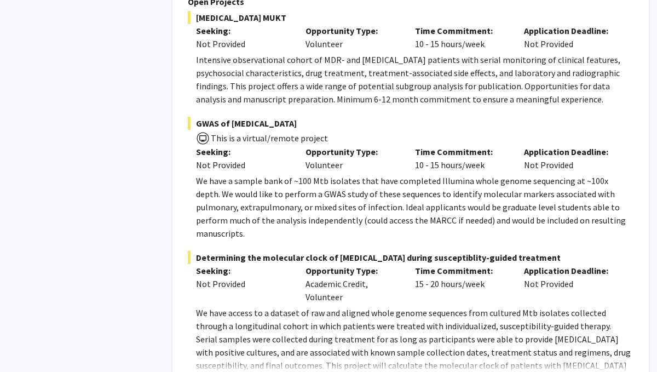
scroll to position [1722, 0]
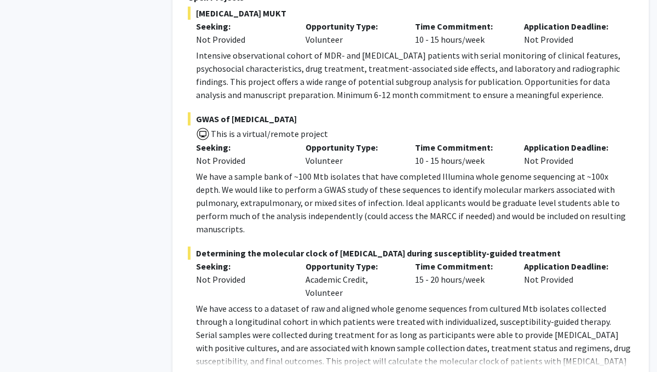
click at [229, 371] on button "Show more" at bounding box center [217, 378] width 42 height 13
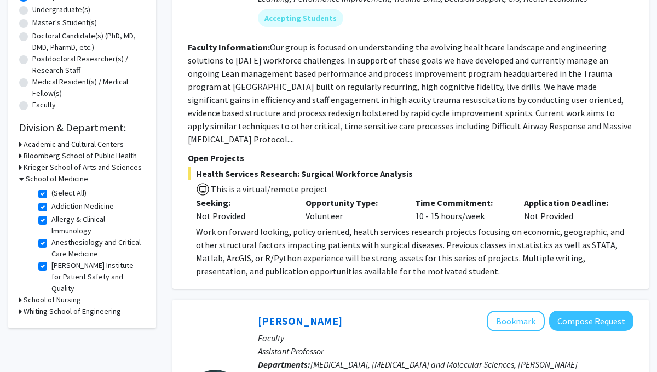
scroll to position [212, 0]
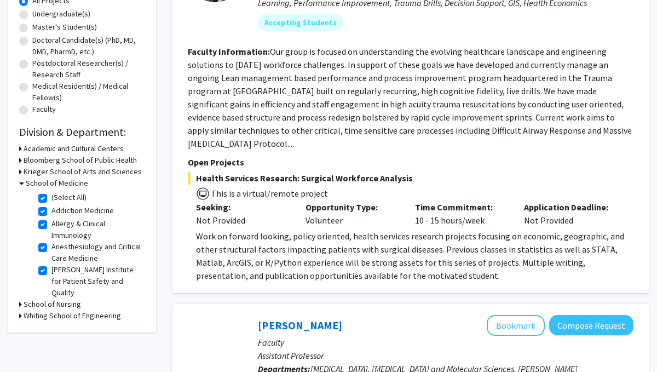
click at [73, 199] on label "(Select All)" at bounding box center [68, 197] width 35 height 11
click at [59, 199] on input "(Select All)" at bounding box center [54, 195] width 7 height 7
checkbox input "false"
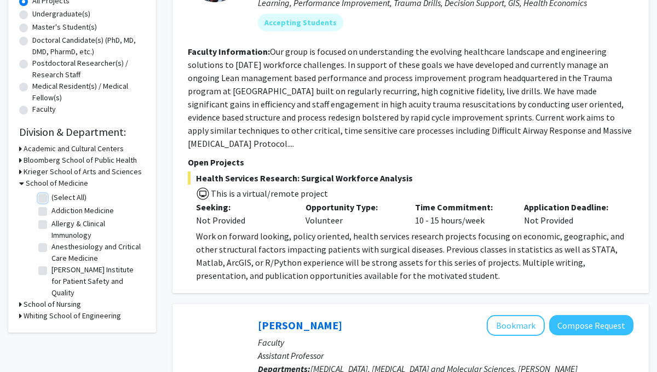
checkbox input "false"
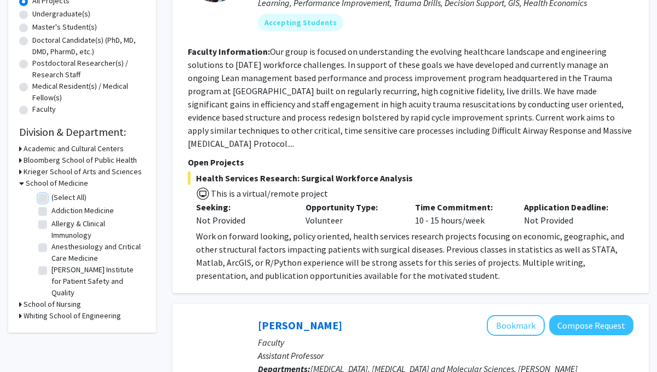
checkbox input "false"
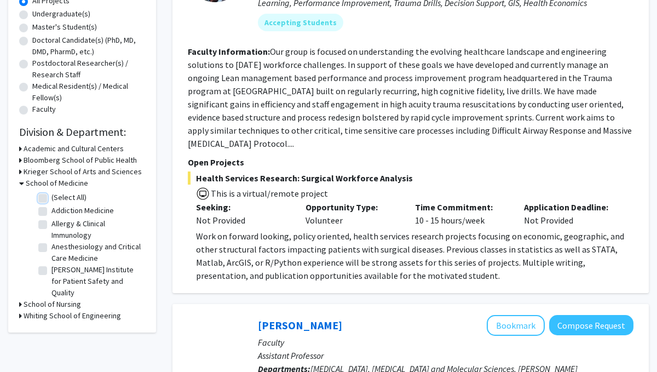
checkbox input "false"
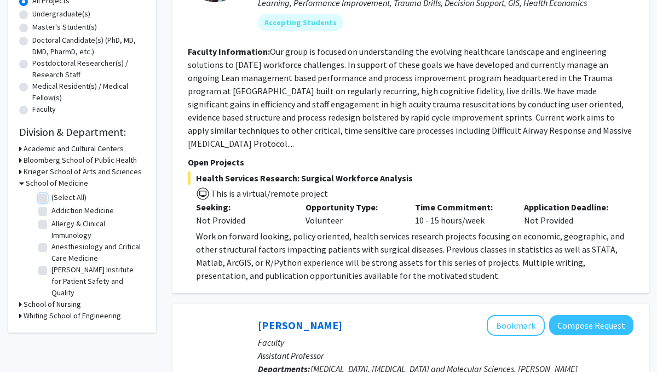
checkbox input "false"
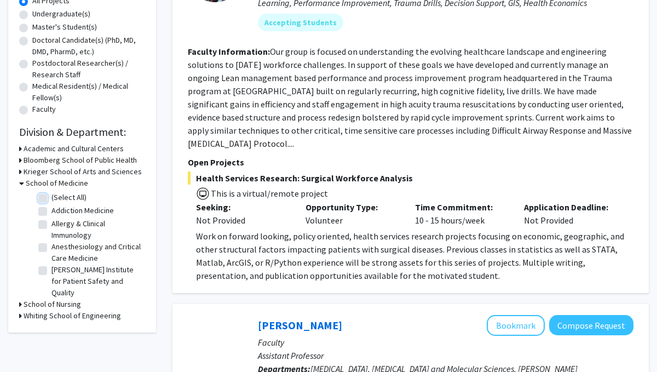
checkbox input "false"
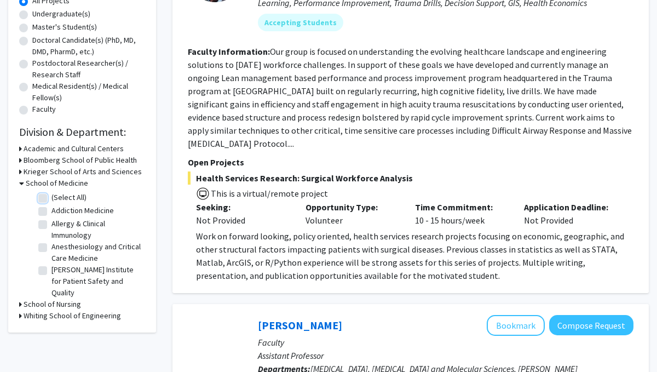
checkbox input "false"
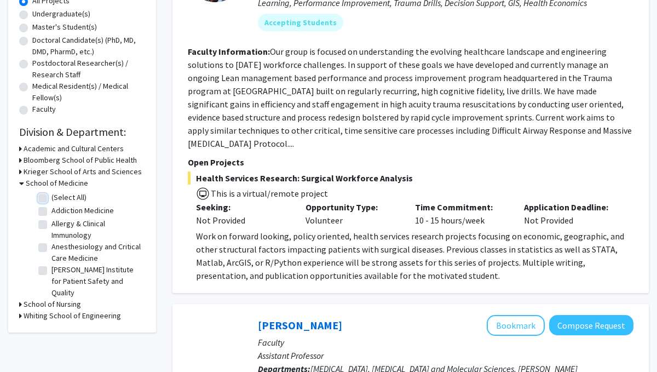
checkbox input "false"
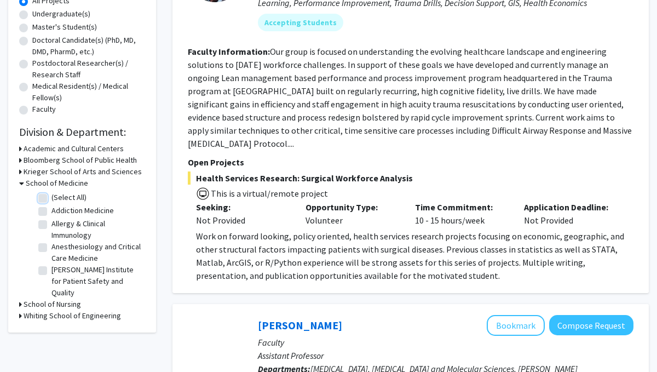
checkbox input "false"
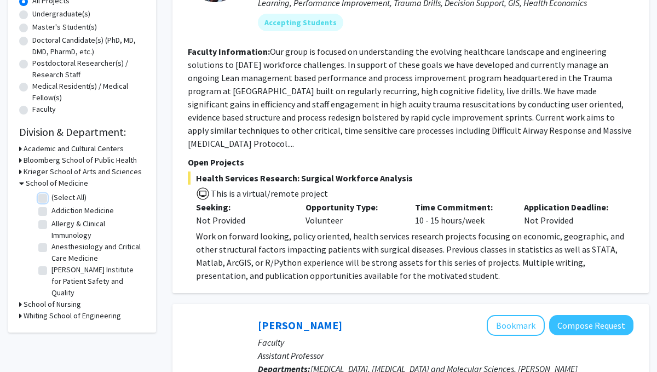
checkbox input "false"
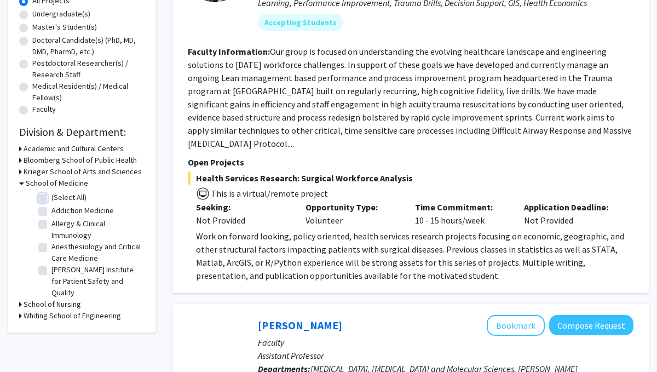
checkbox input "false"
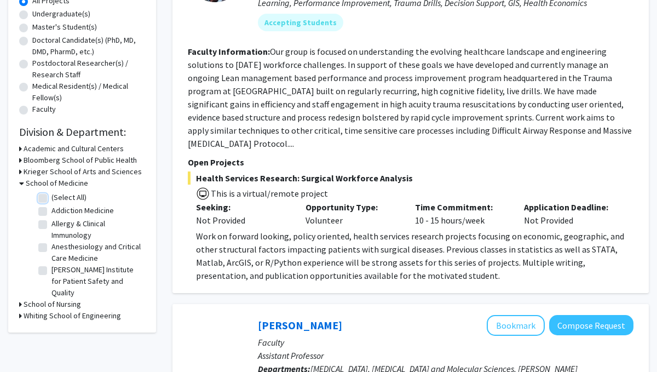
checkbox input "false"
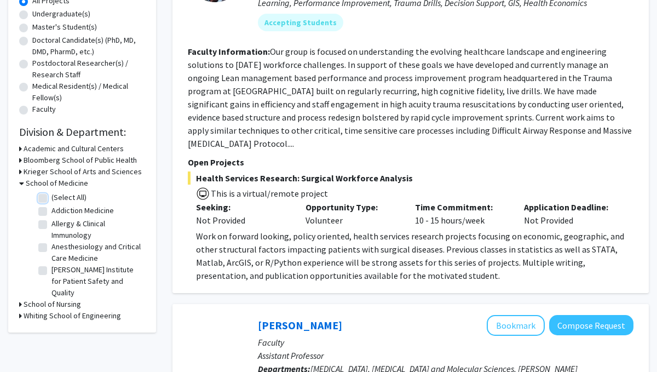
checkbox input "false"
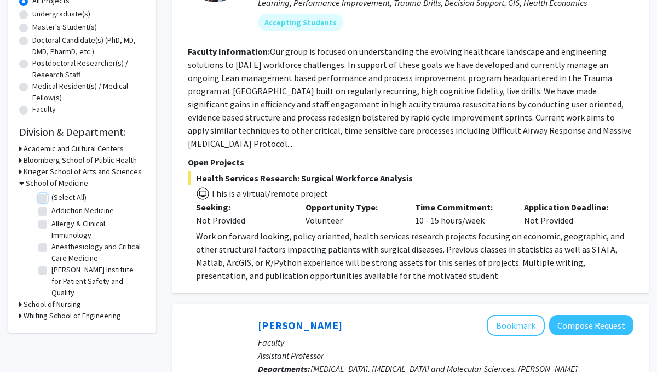
checkbox input "false"
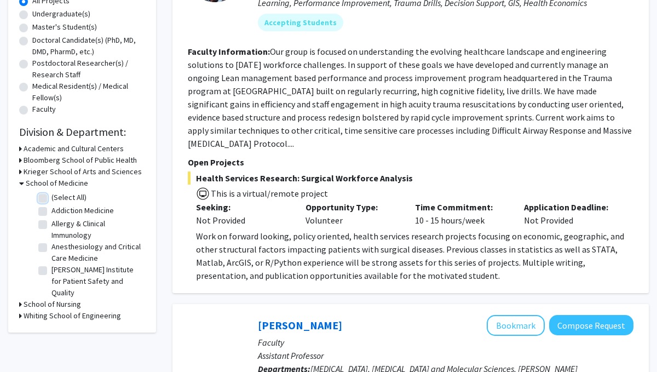
checkbox input "false"
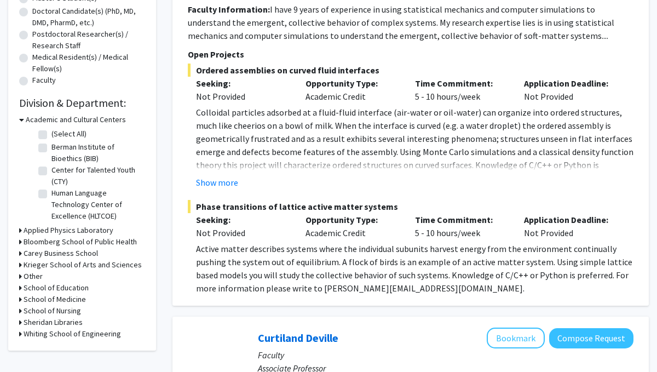
scroll to position [240, 0]
click at [75, 299] on h3 "School of Medicine" at bounding box center [55, 299] width 62 height 11
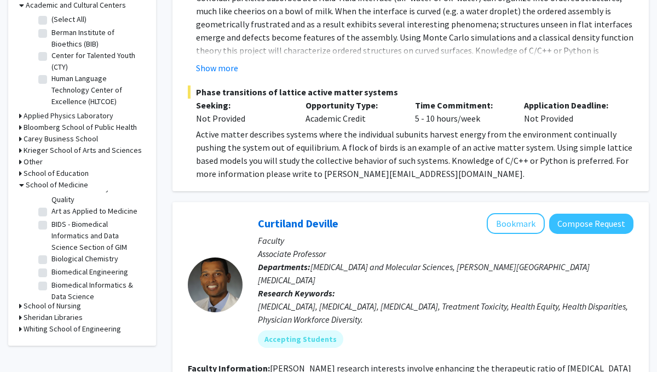
scroll to position [103, 0]
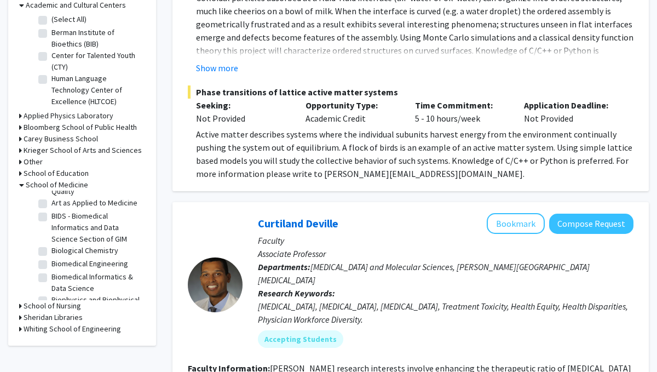
click at [94, 245] on label "Biological Chemistry" at bounding box center [84, 250] width 67 height 11
click at [59, 245] on input "Biological Chemistry" at bounding box center [54, 248] width 7 height 7
checkbox input "true"
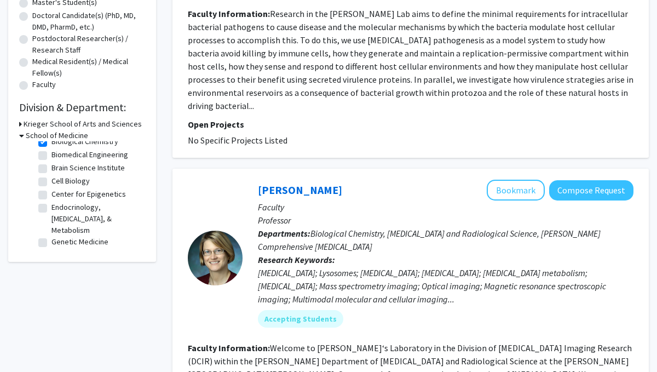
scroll to position [22, 0]
click at [106, 167] on label "Brain Science Institute" at bounding box center [87, 166] width 73 height 11
click at [59, 167] on input "Brain Science Institute" at bounding box center [54, 164] width 7 height 7
checkbox input "true"
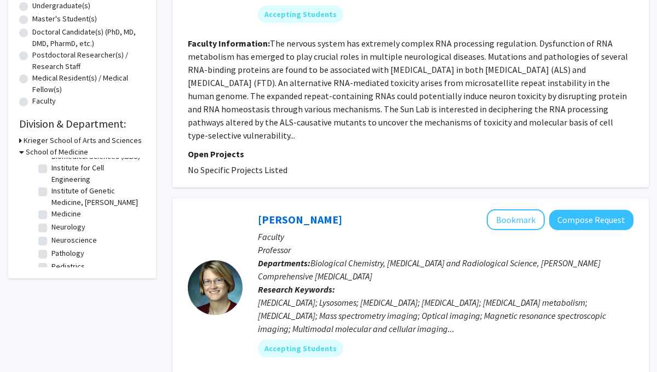
scroll to position [155, 0]
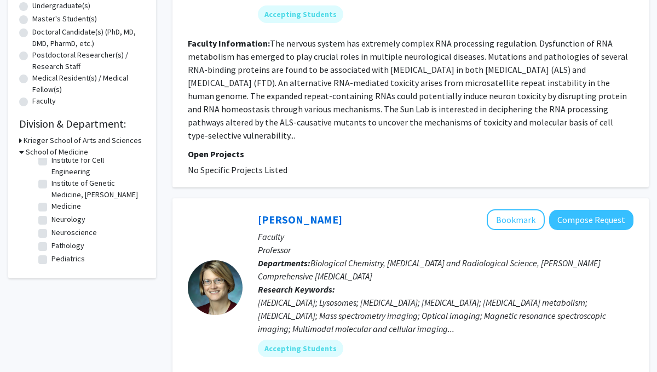
click at [85, 227] on label "Neuroscience" at bounding box center [73, 232] width 45 height 11
click at [59, 227] on input "Neuroscience" at bounding box center [54, 230] width 7 height 7
checkbox input "true"
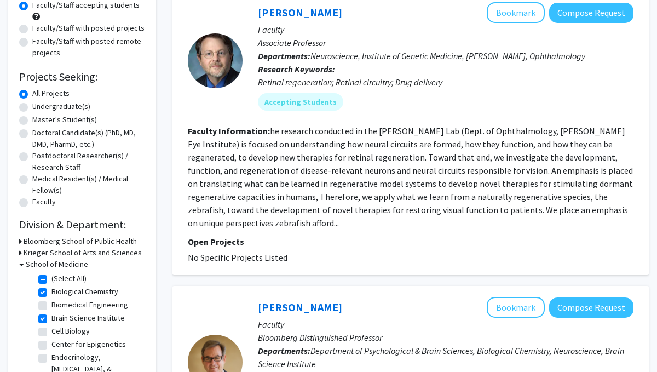
scroll to position [120, 0]
click at [289, 15] on link "[PERSON_NAME]" at bounding box center [300, 12] width 84 height 14
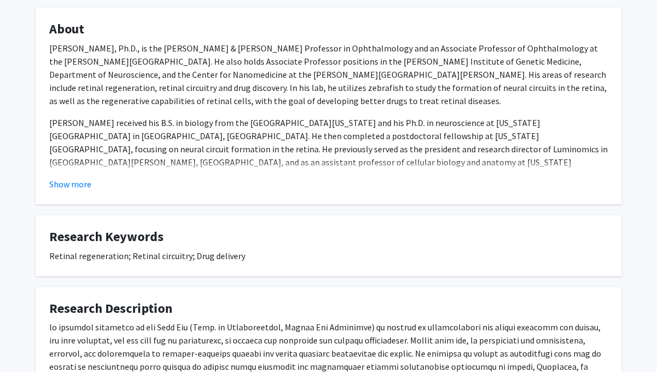
scroll to position [193, 0]
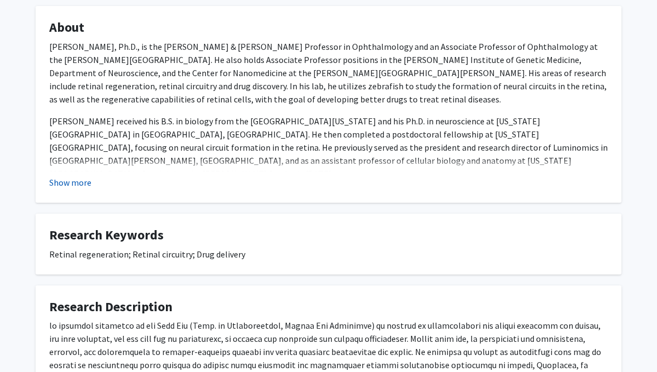
click at [68, 187] on button "Show more" at bounding box center [70, 182] width 42 height 13
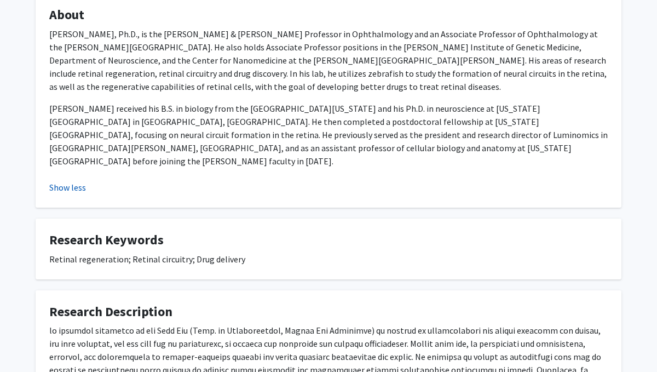
scroll to position [0, 0]
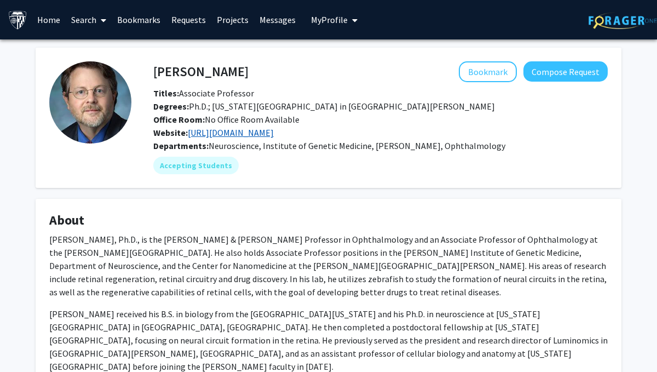
click at [254, 134] on link "[URL][DOMAIN_NAME]" at bounding box center [231, 132] width 86 height 11
click at [324, 20] on span "My Profile" at bounding box center [329, 19] width 37 height 11
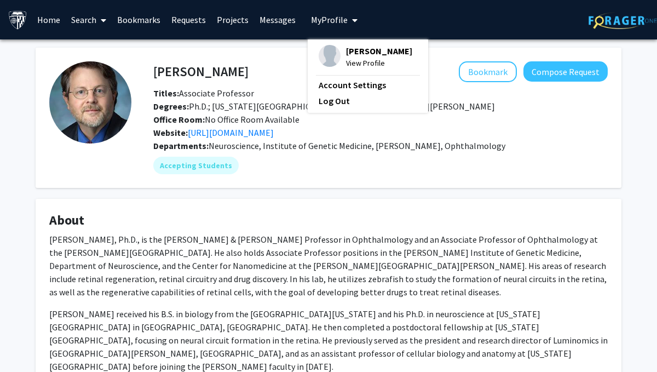
click at [346, 51] on span "[PERSON_NAME]" at bounding box center [379, 51] width 66 height 12
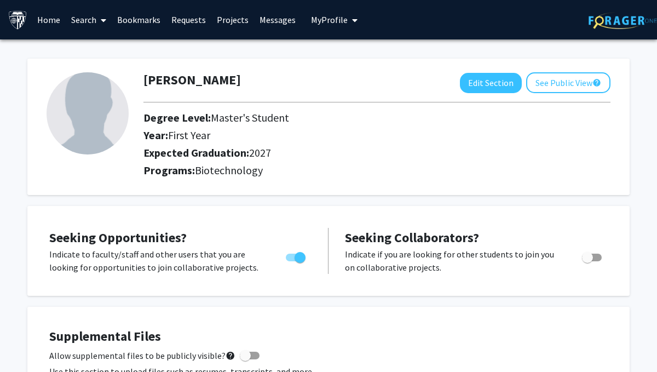
click at [186, 21] on link "Requests" at bounding box center [188, 20] width 45 height 38
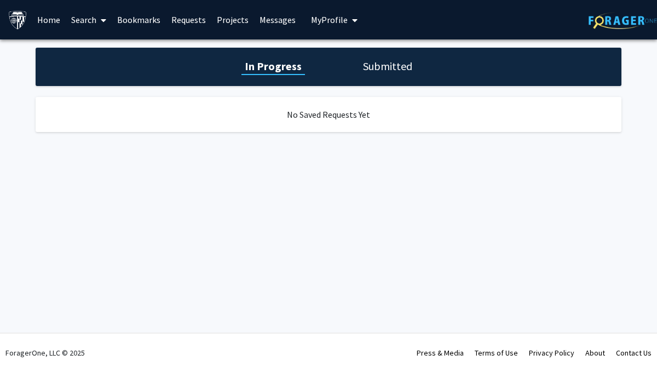
click at [384, 66] on h1 "Submitted" at bounding box center [388, 66] width 56 height 15
click at [221, 20] on link "Projects" at bounding box center [232, 20] width 43 height 38
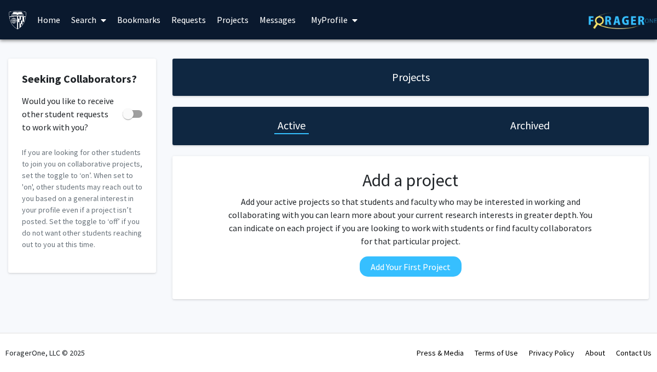
click at [134, 14] on link "Bookmarks" at bounding box center [139, 20] width 54 height 38
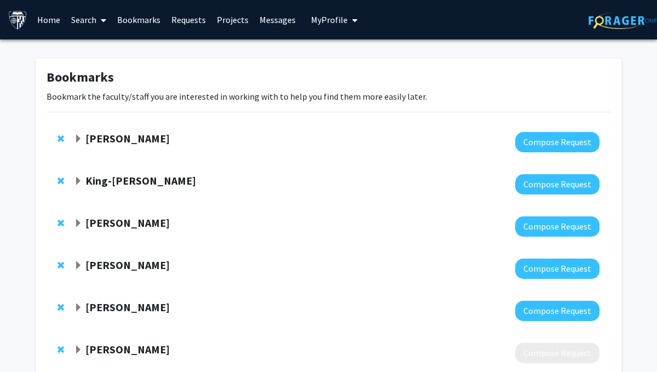
click at [78, 24] on link "Search" at bounding box center [89, 20] width 46 height 38
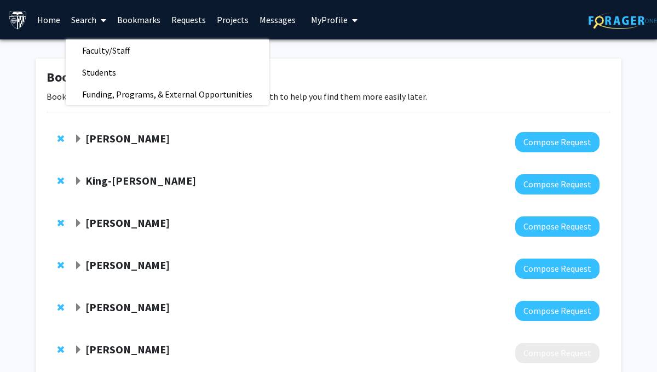
click at [43, 24] on link "Home" at bounding box center [49, 20] width 34 height 38
